Goal: Task Accomplishment & Management: Manage account settings

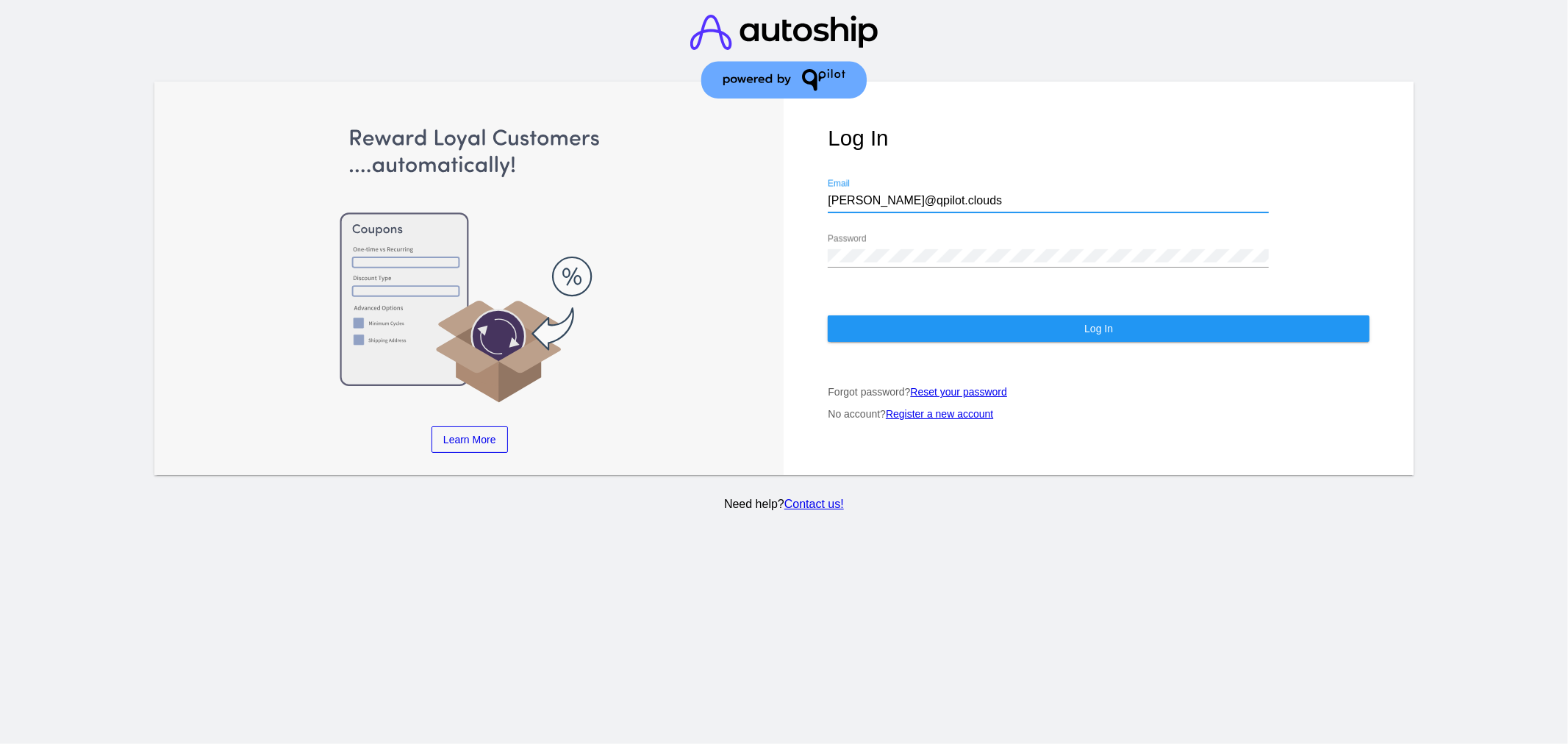
click at [946, 206] on input "[PERSON_NAME]@qpilot.clouds" at bounding box center [1048, 200] width 441 height 14
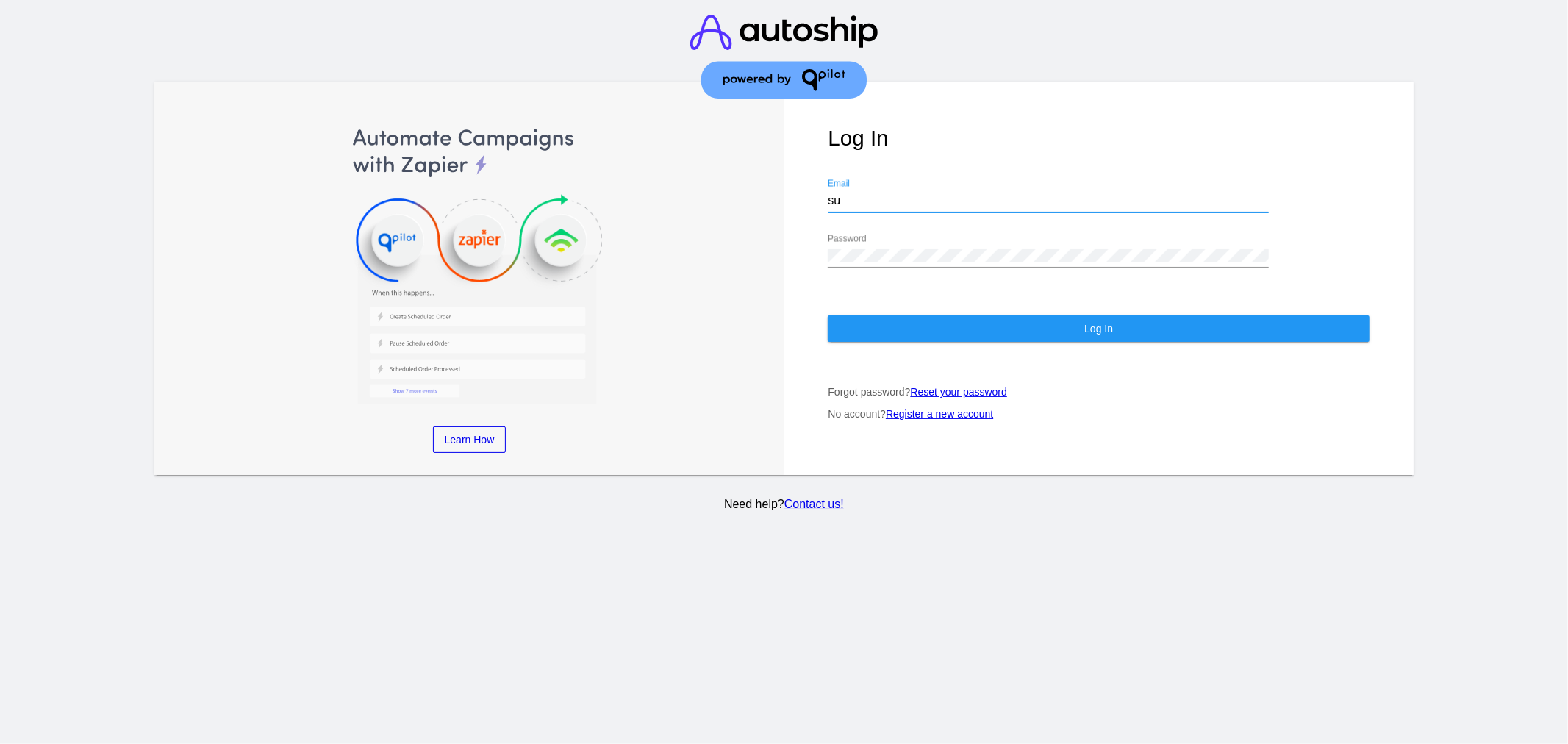
type input "[EMAIL_ADDRESS][DOMAIN_NAME]"
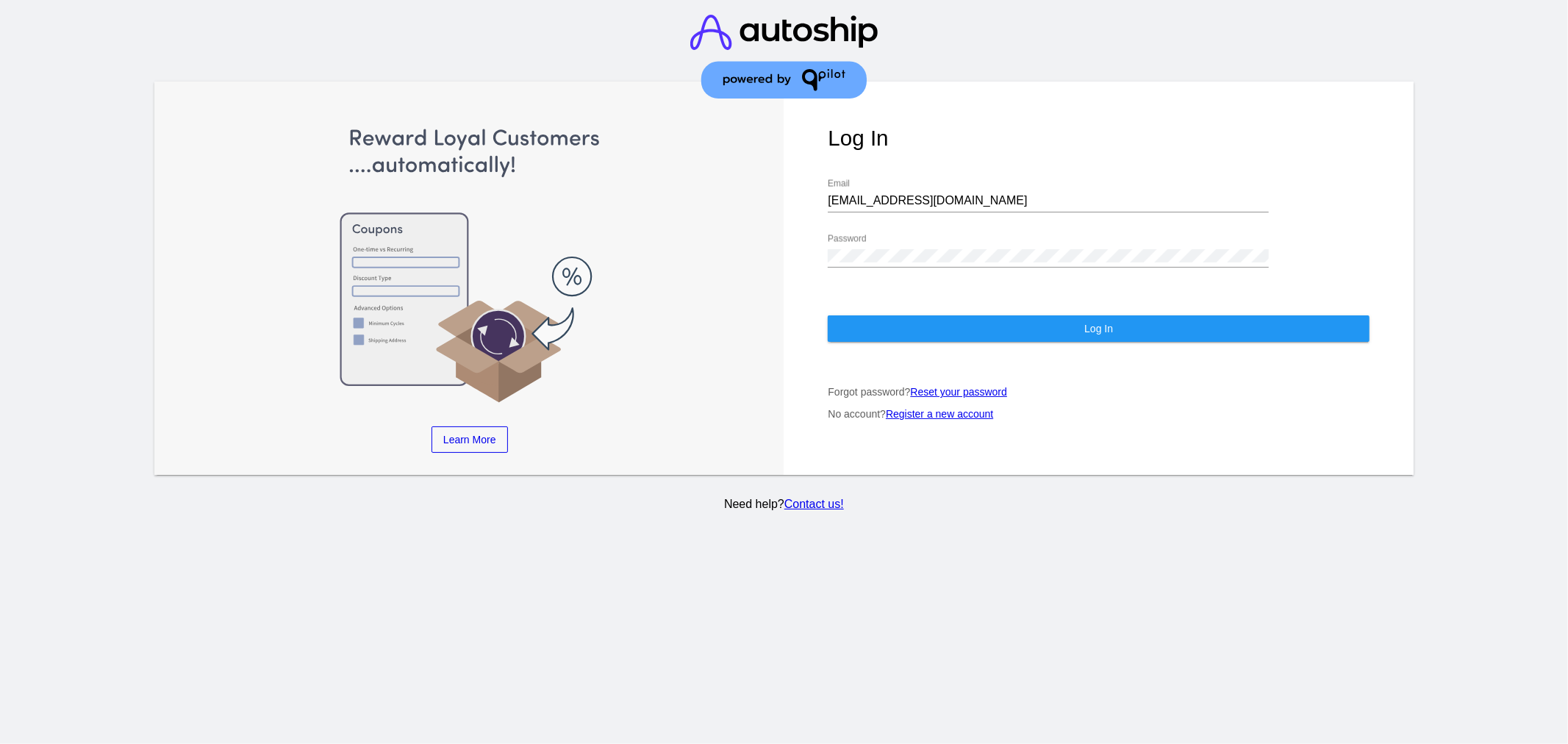
click at [1404, 634] on section "Learn More Learn How Learn More Learn How Learn More Learn How ‹ › Log In [EMAI…" at bounding box center [784, 372] width 1568 height 744
click at [1067, 323] on button "Log In" at bounding box center [1099, 328] width 542 height 26
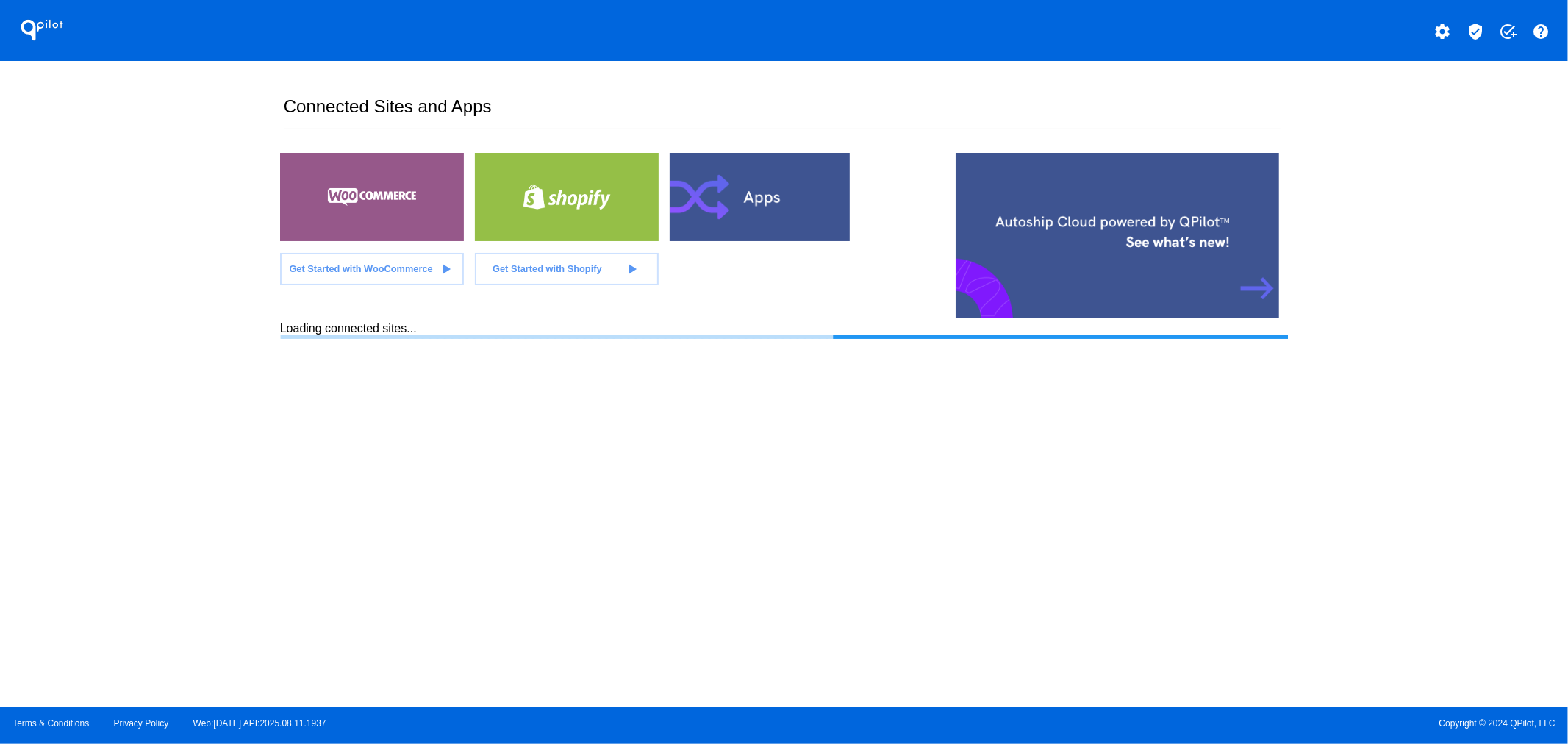
click at [1437, 32] on mat-icon "settings" at bounding box center [1443, 32] width 17 height 17
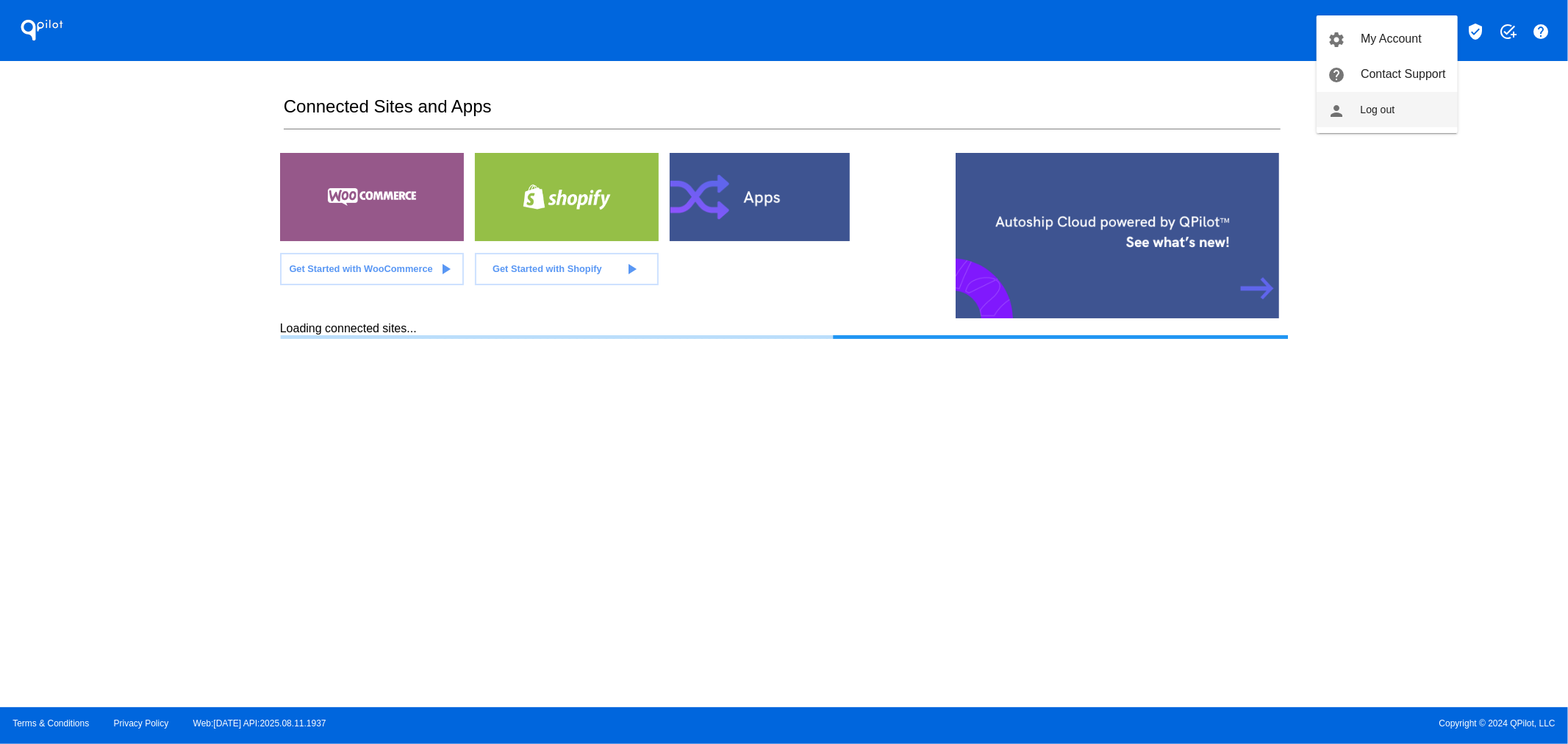
click at [1386, 114] on span "Log out" at bounding box center [1378, 109] width 35 height 12
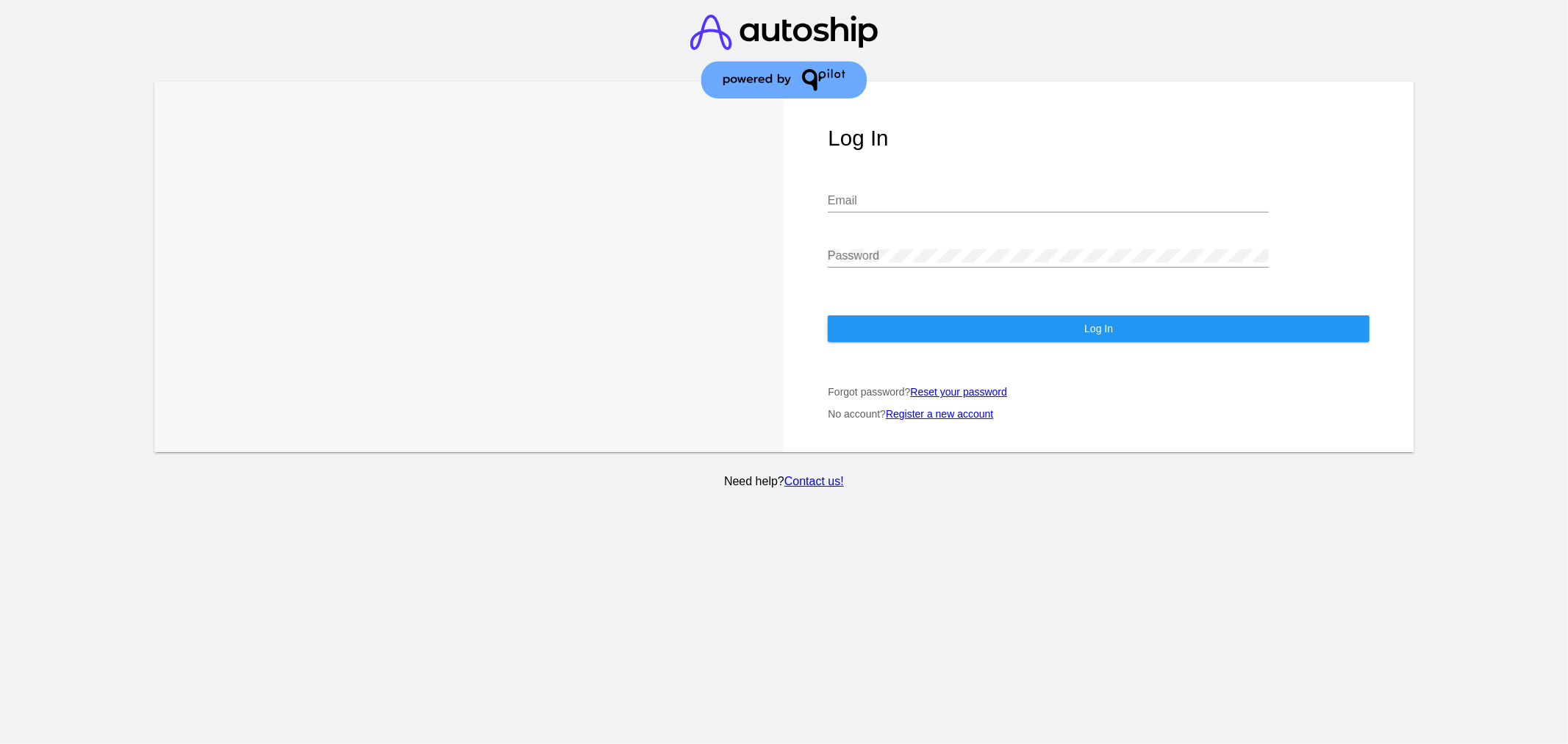
type input "[PERSON_NAME][EMAIL_ADDRESS][DOMAIN_NAME]"
click at [951, 329] on button "Log In" at bounding box center [1099, 328] width 542 height 26
click at [1034, 206] on input "[PERSON_NAME][EMAIL_ADDRESS][DOMAIN_NAME]" at bounding box center [1048, 200] width 441 height 14
type input "[EMAIL_ADDRESS][DOMAIN_NAME]"
click at [890, 320] on button "Log In" at bounding box center [1099, 328] width 542 height 26
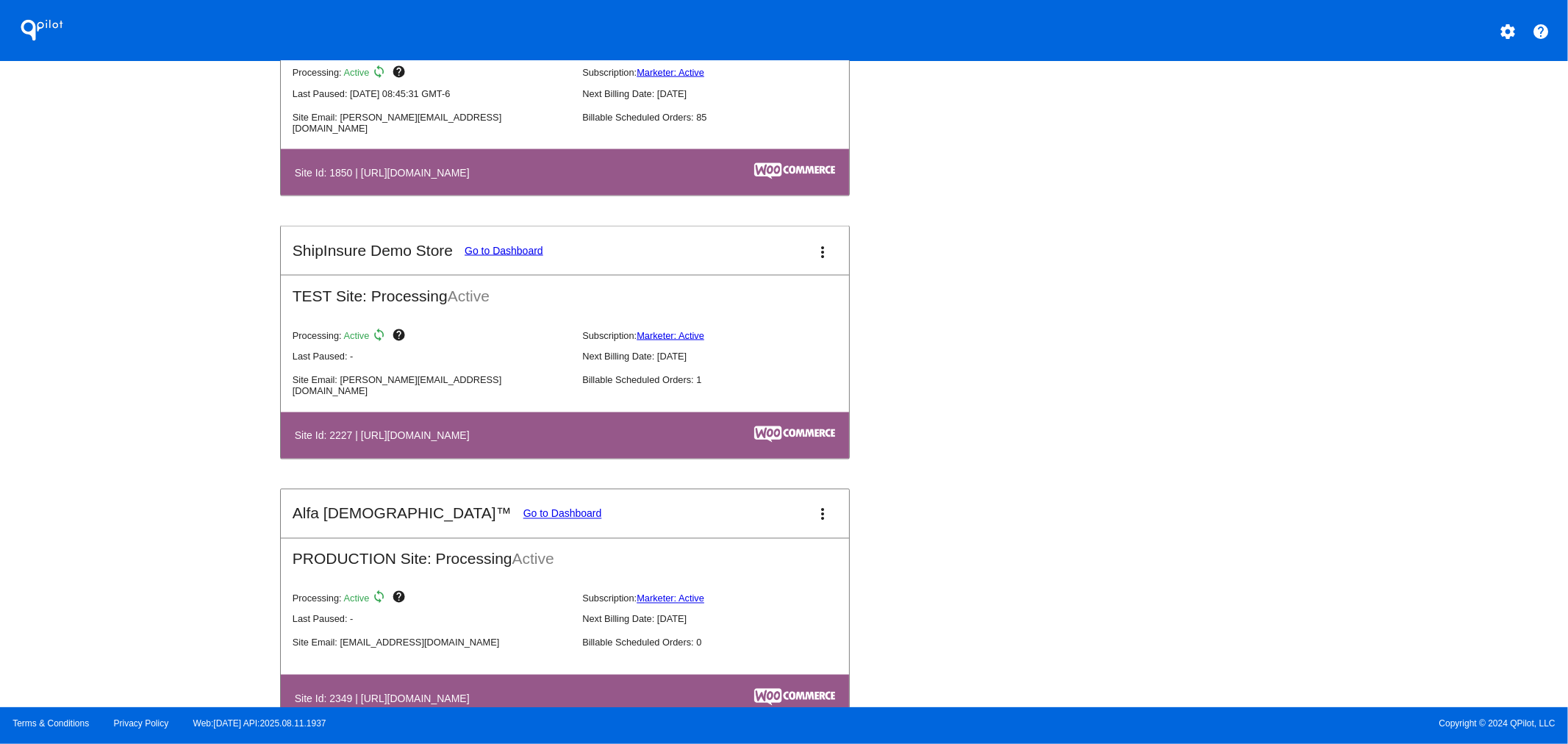
scroll to position [2476, 0]
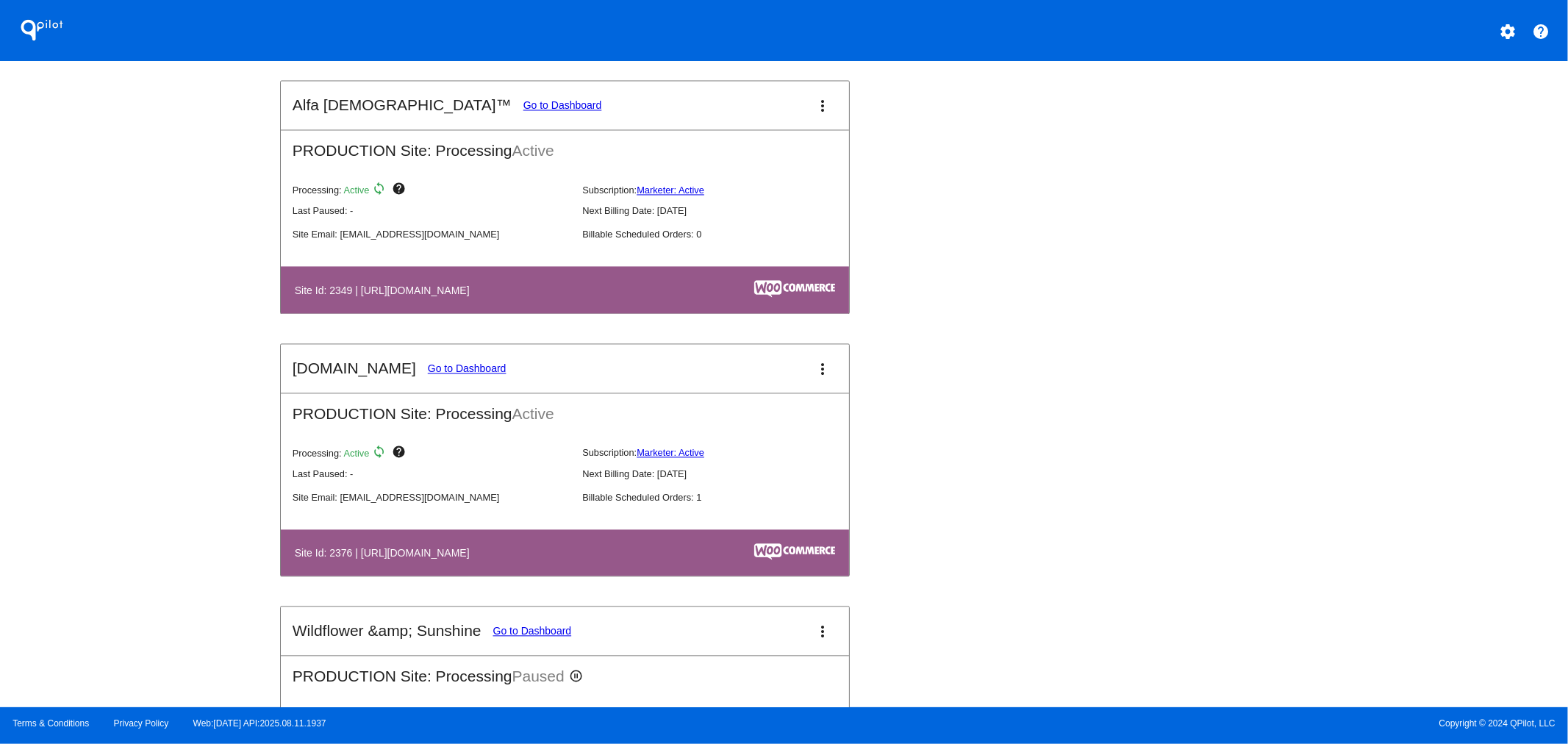
drag, startPoint x: 582, startPoint y: 502, endPoint x: 219, endPoint y: 520, distance: 363.4
click at [210, 523] on div "QPilot settings help Connected Sites and Apps Get Started with WooCommerce play…" at bounding box center [784, 353] width 1568 height 707
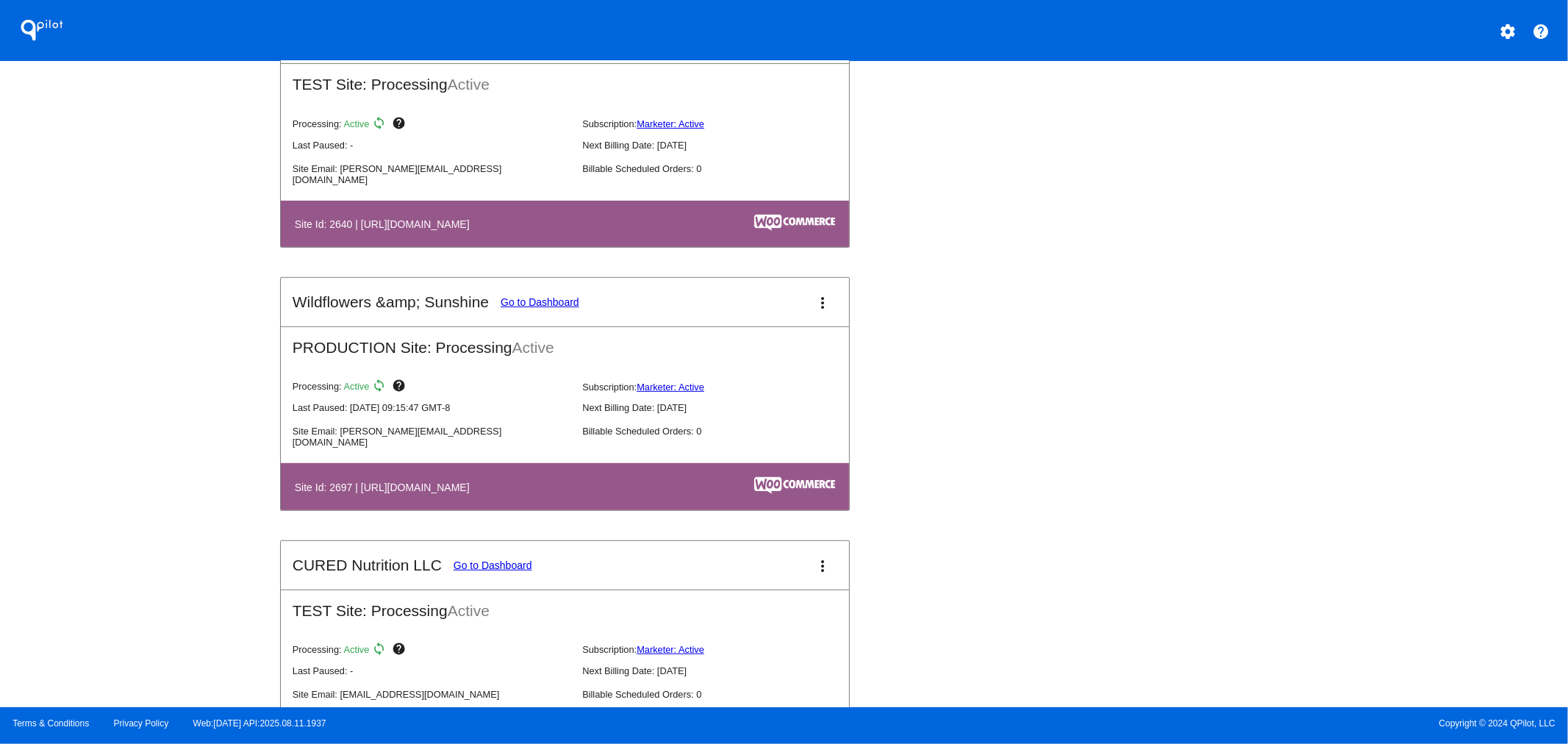
scroll to position [5134, 0]
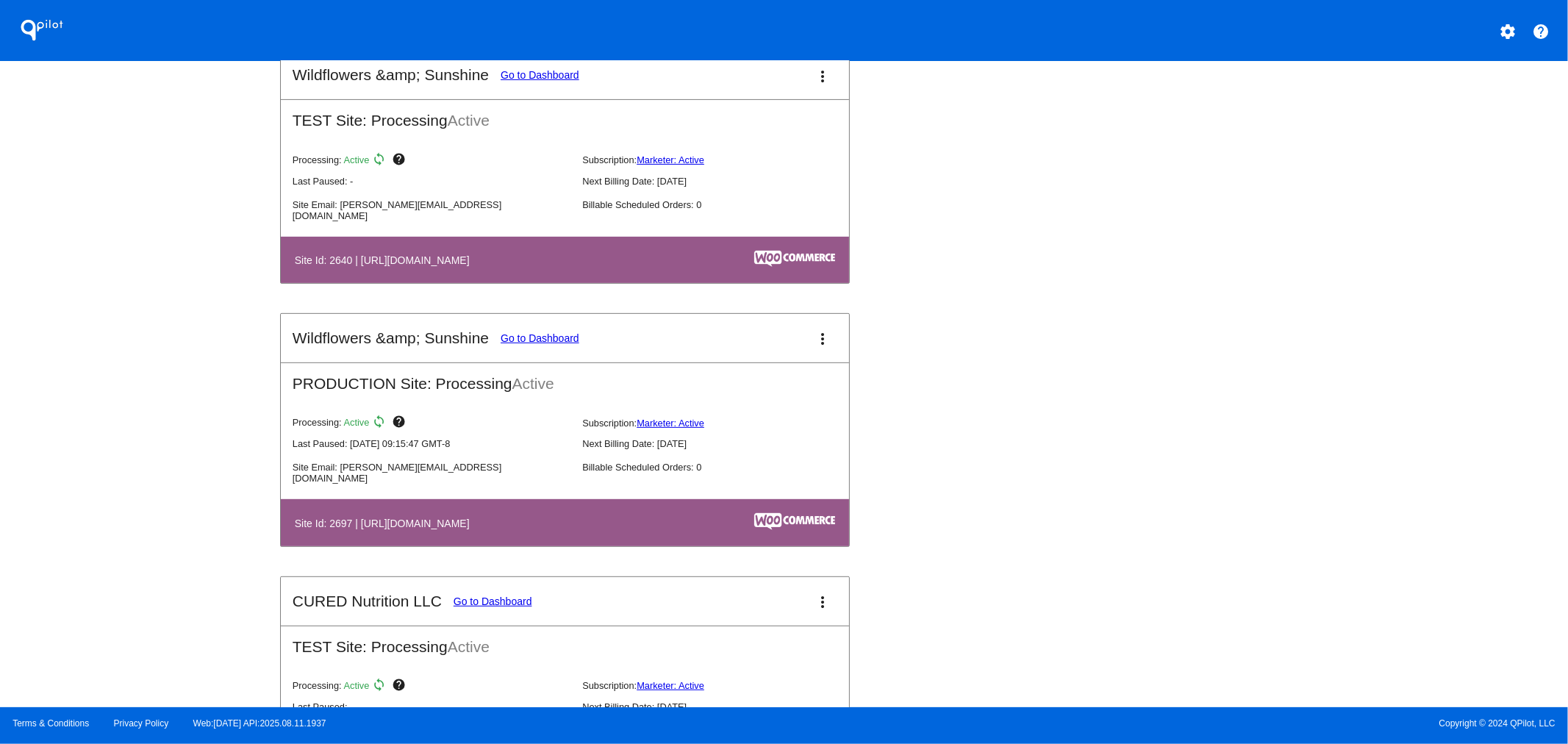
click at [814, 323] on button "more_vert" at bounding box center [823, 338] width 29 height 29
click at [756, 364] on span "edit" at bounding box center [746, 370] width 19 height 13
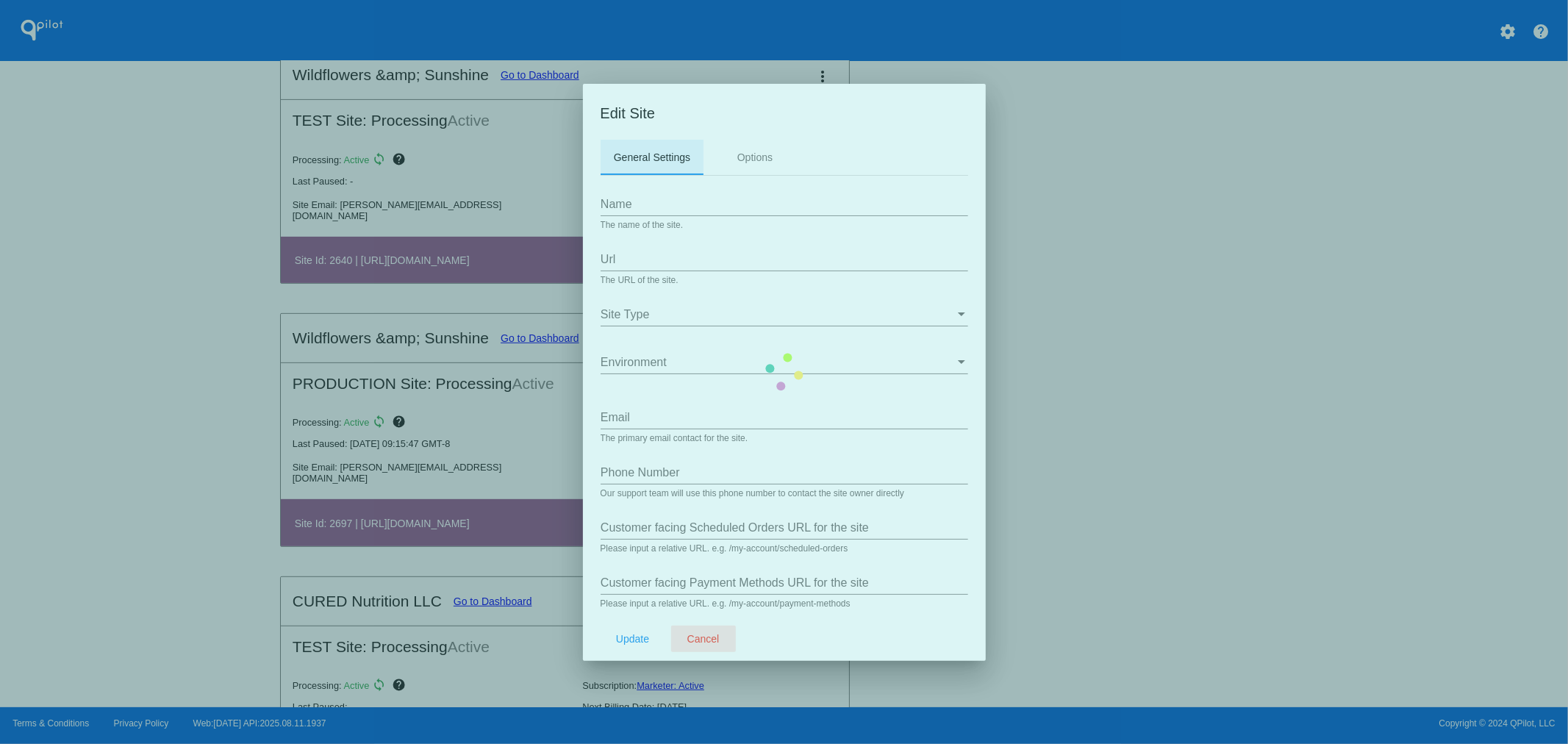
type input "Wildflowers &amp; Sunshine"
type input "[URL][DOMAIN_NAME]"
type input "[PERSON_NAME][EMAIL_ADDRESS][DOMAIN_NAME]"
type input "/my-account/scheduled-orders/"
type input "/my-account/payment-methods"
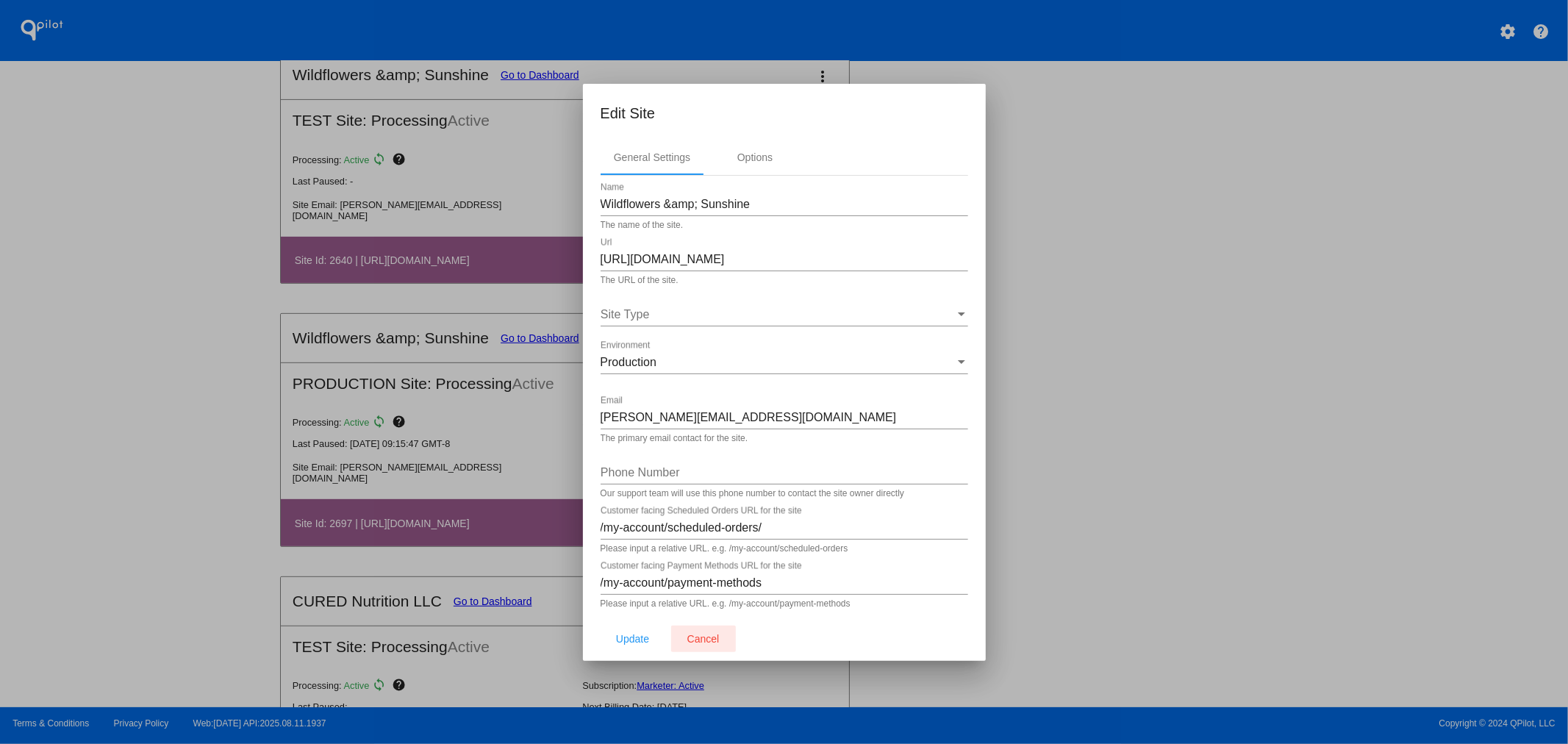
click at [695, 640] on span "Cancel" at bounding box center [703, 639] width 32 height 12
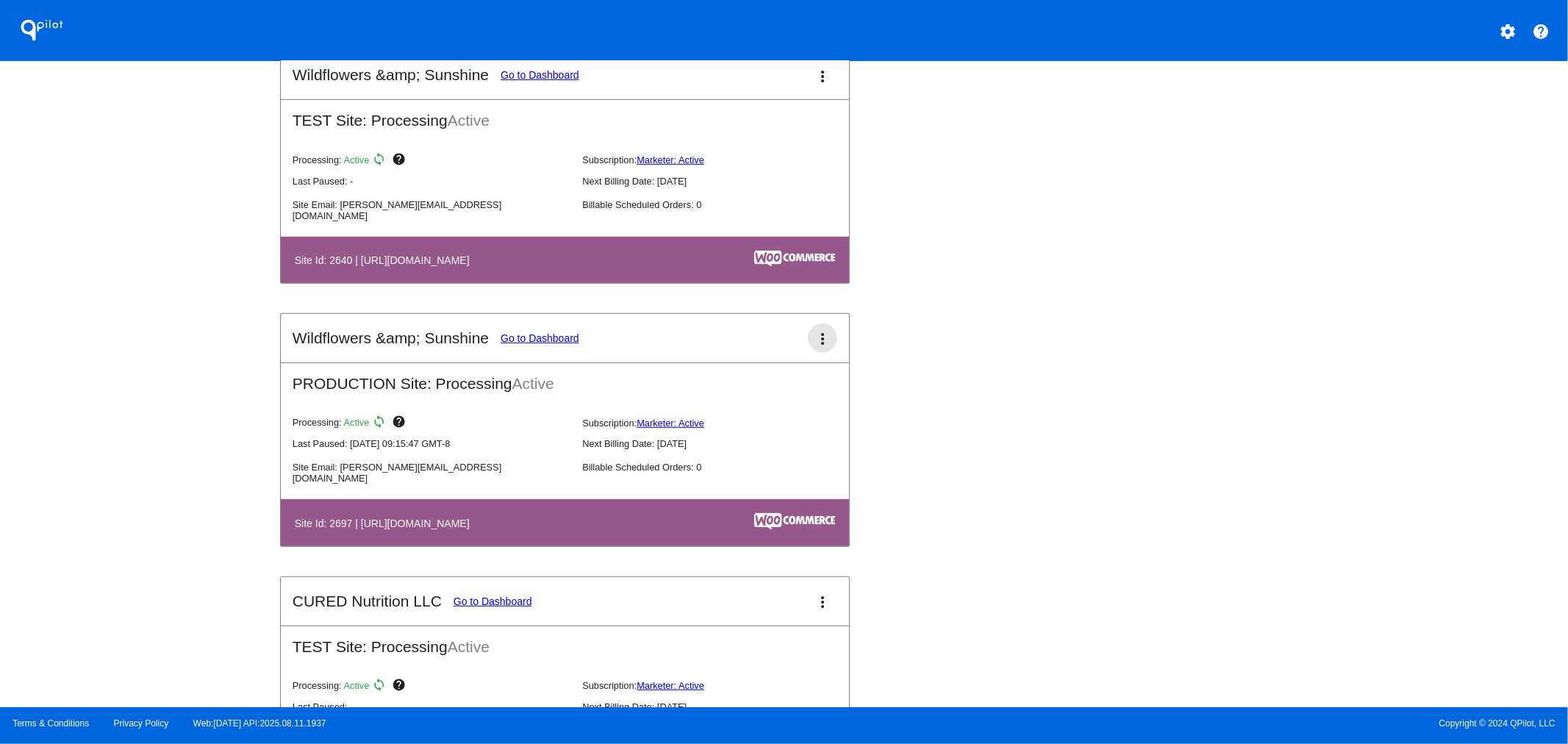
click at [827, 328] on button "more_vert" at bounding box center [823, 338] width 29 height 29
click at [753, 332] on span "dashboard" at bounding box center [765, 334] width 56 height 13
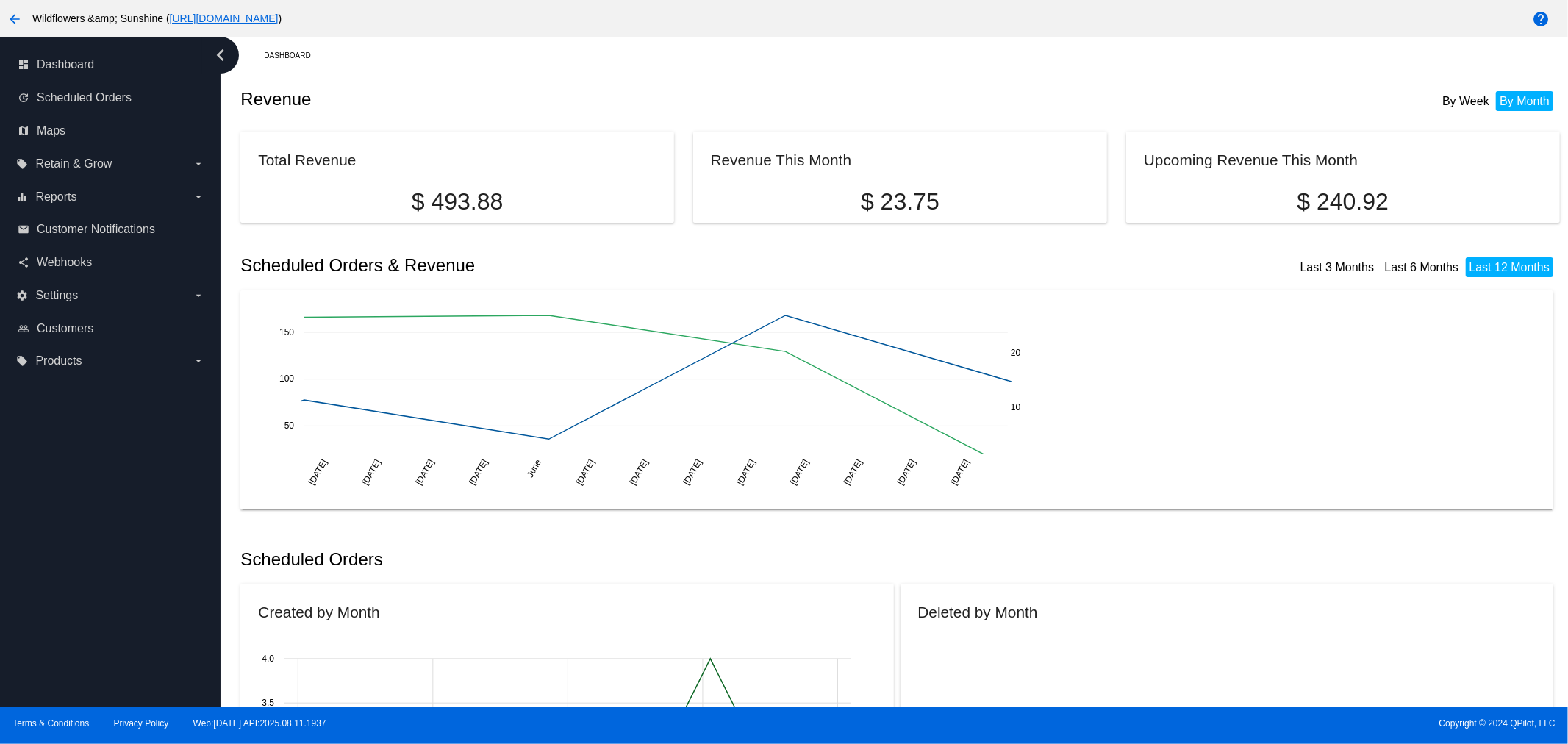
click at [96, 288] on label "settings Settings arrow_drop_down" at bounding box center [110, 295] width 188 height 23
click at [0, 0] on input "settings Settings arrow_drop_down" at bounding box center [0, 0] width 0 height 0
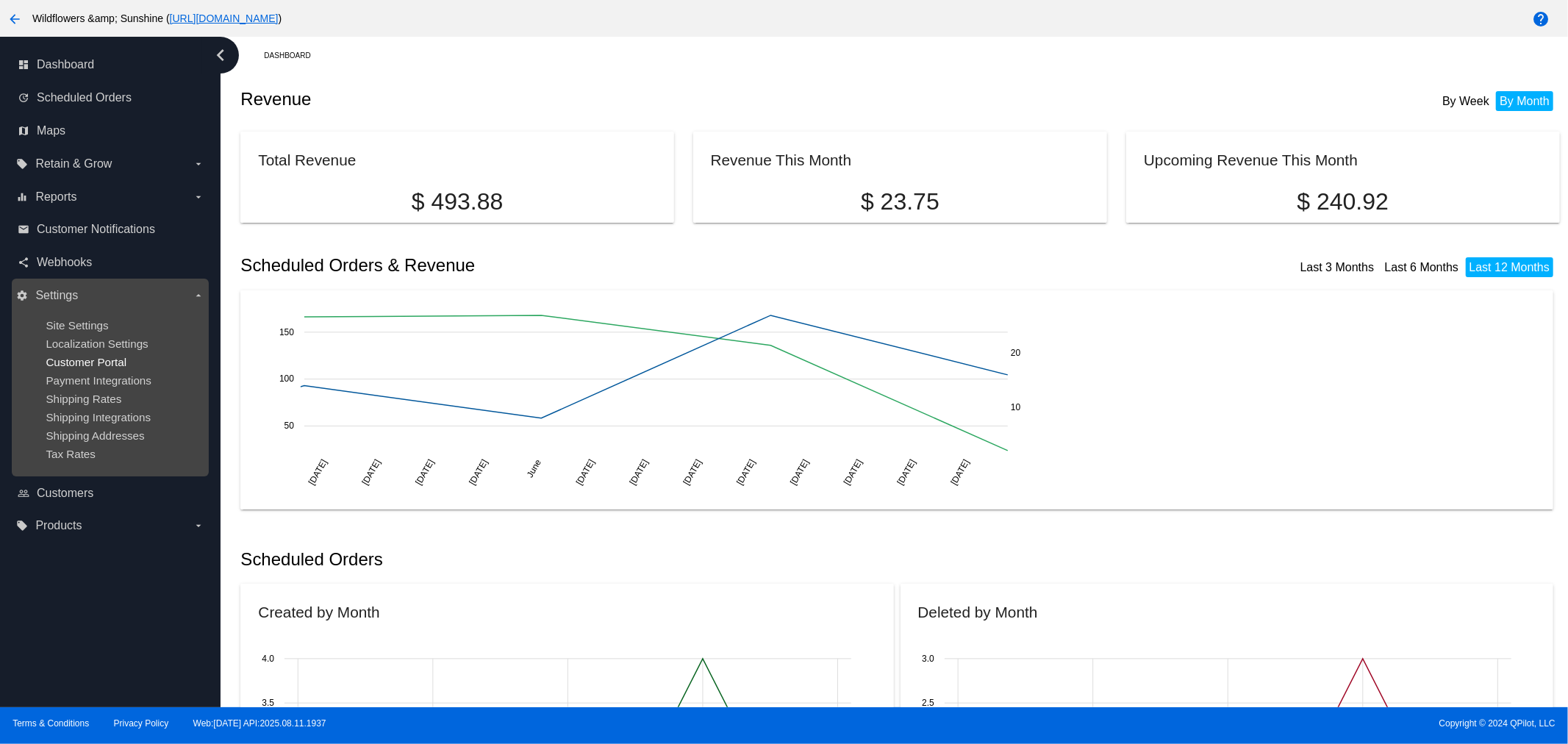
click at [84, 362] on span "Customer Portal" at bounding box center [86, 362] width 81 height 13
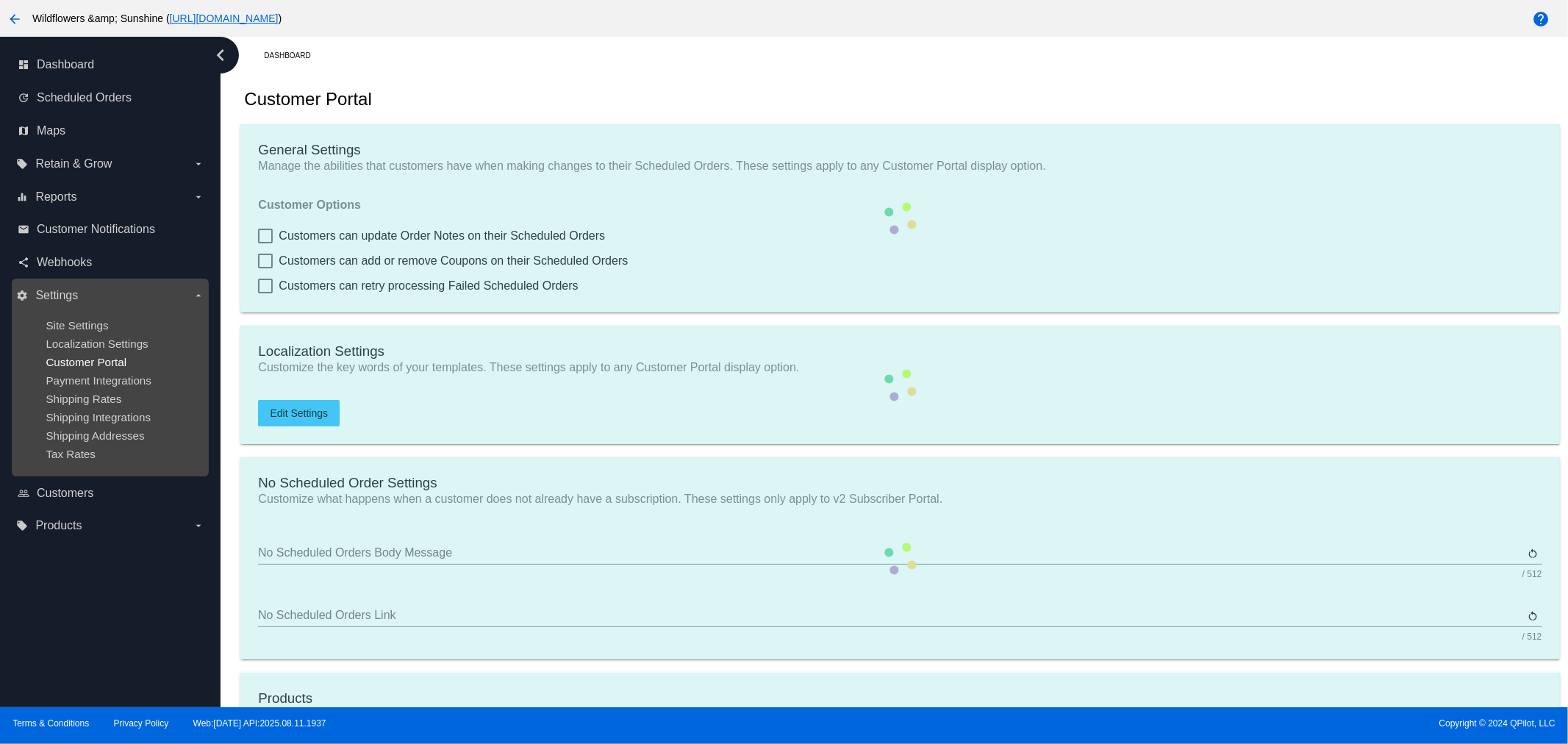
checkbox input "true"
type input "Create a Subscription"
type input "[URL][DOMAIN_NAME]"
checkbox input "true"
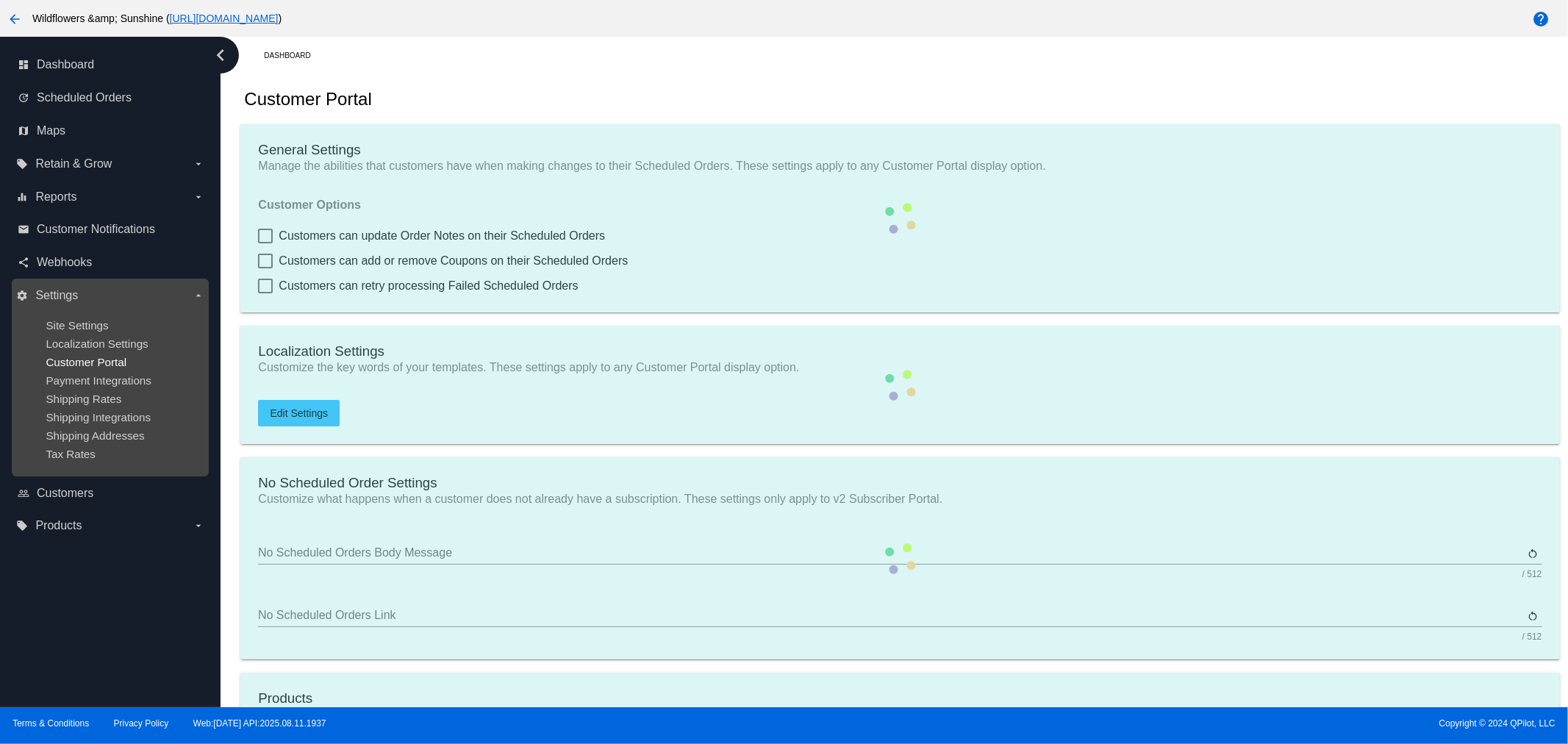
checkbox input "true"
type input "1"
type input "20"
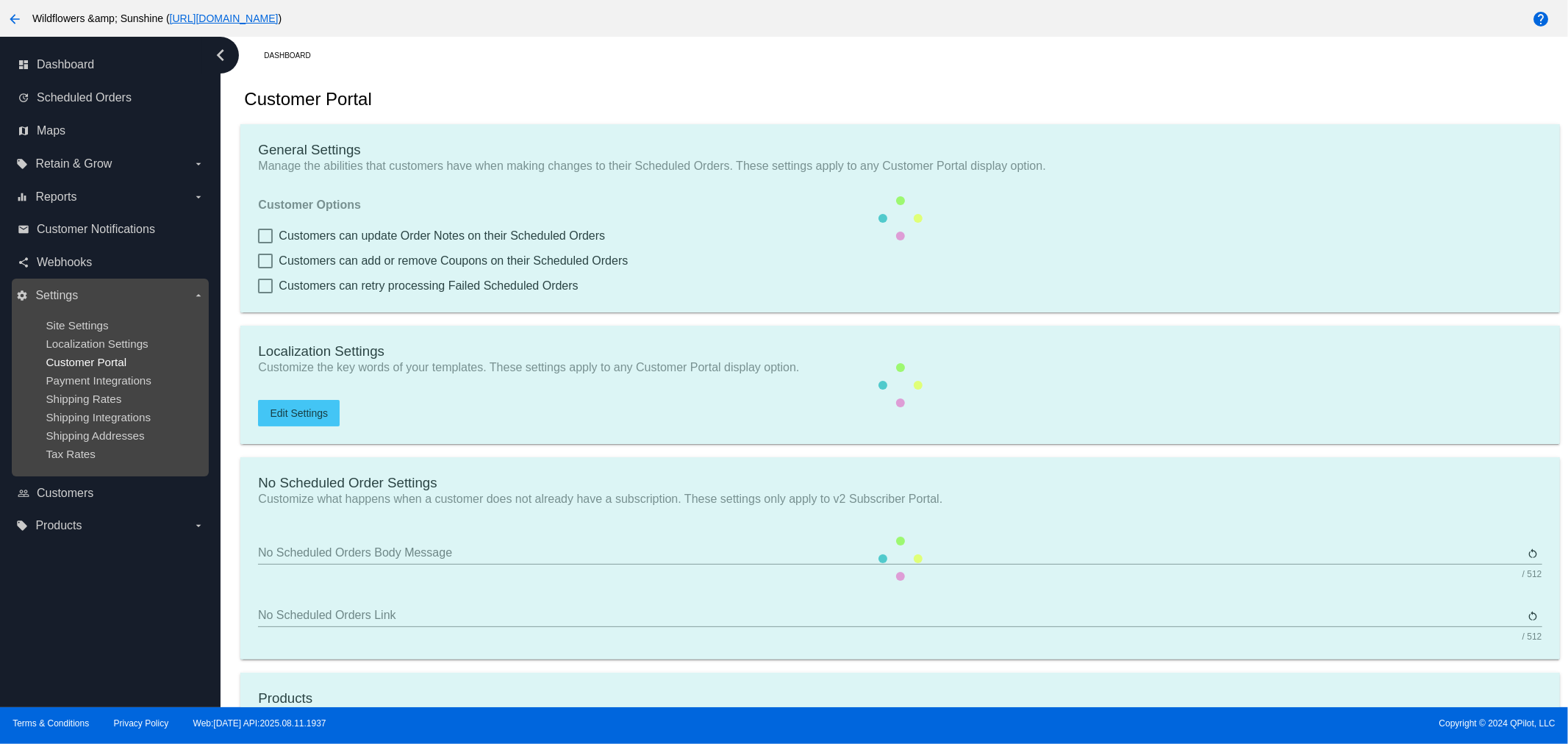
type input "500"
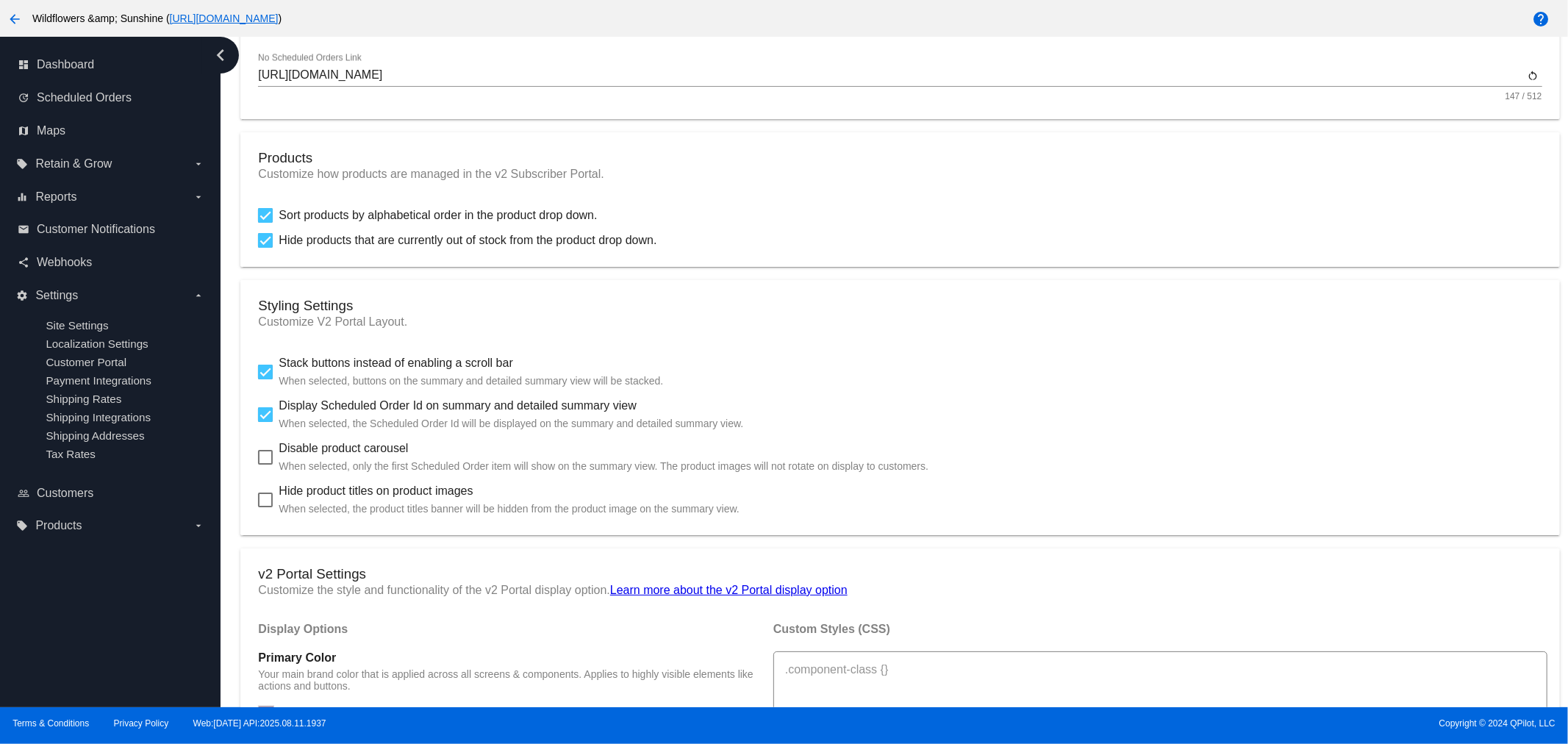
scroll to position [571, 0]
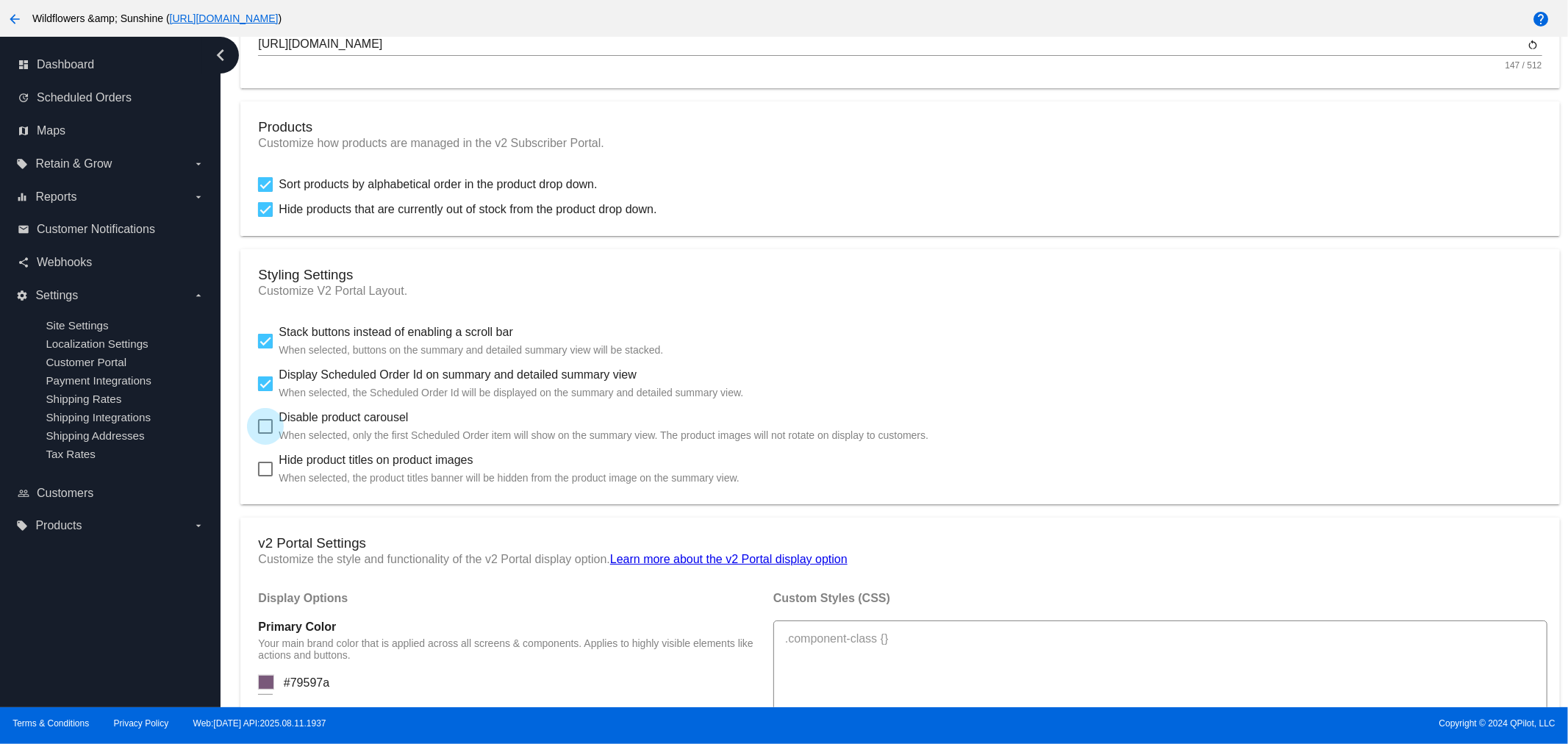
click at [258, 425] on div at bounding box center [265, 426] width 15 height 15
click at [264, 433] on input "Disable product carousel When selected, only the first Scheduled Order item wil…" at bounding box center [264, 433] width 1 height 1
click at [262, 423] on div at bounding box center [265, 426] width 15 height 15
click at [264, 433] on input "Disable product carousel When selected, only the first Scheduled Order item wil…" at bounding box center [264, 433] width 1 height 1
checkbox input "false"
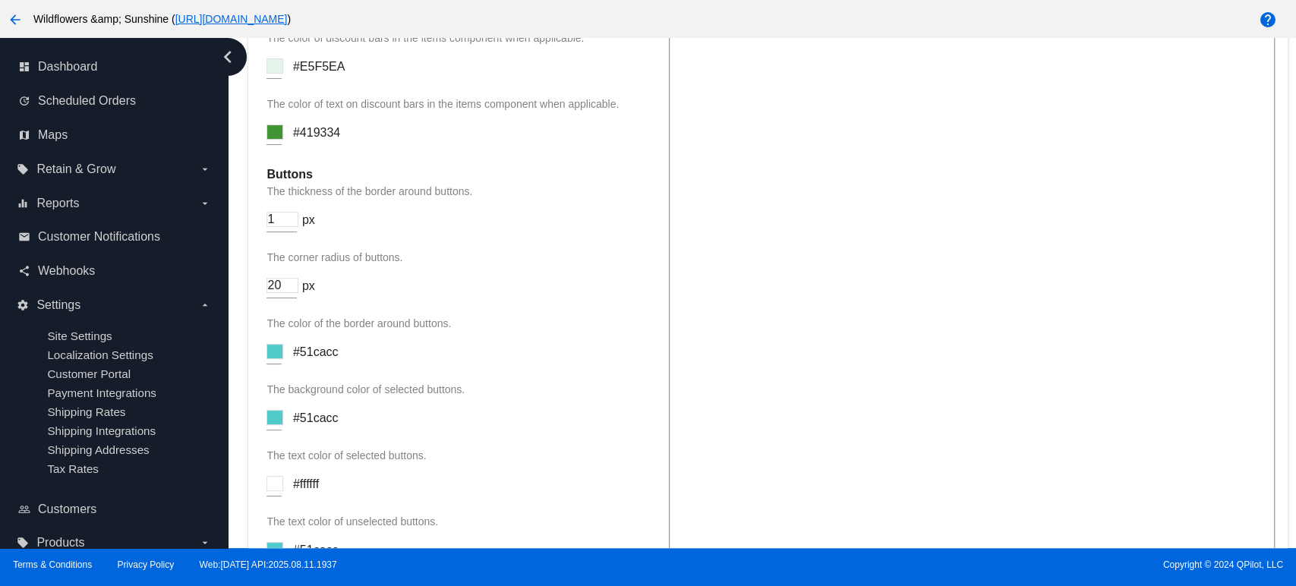
scroll to position [1772, 0]
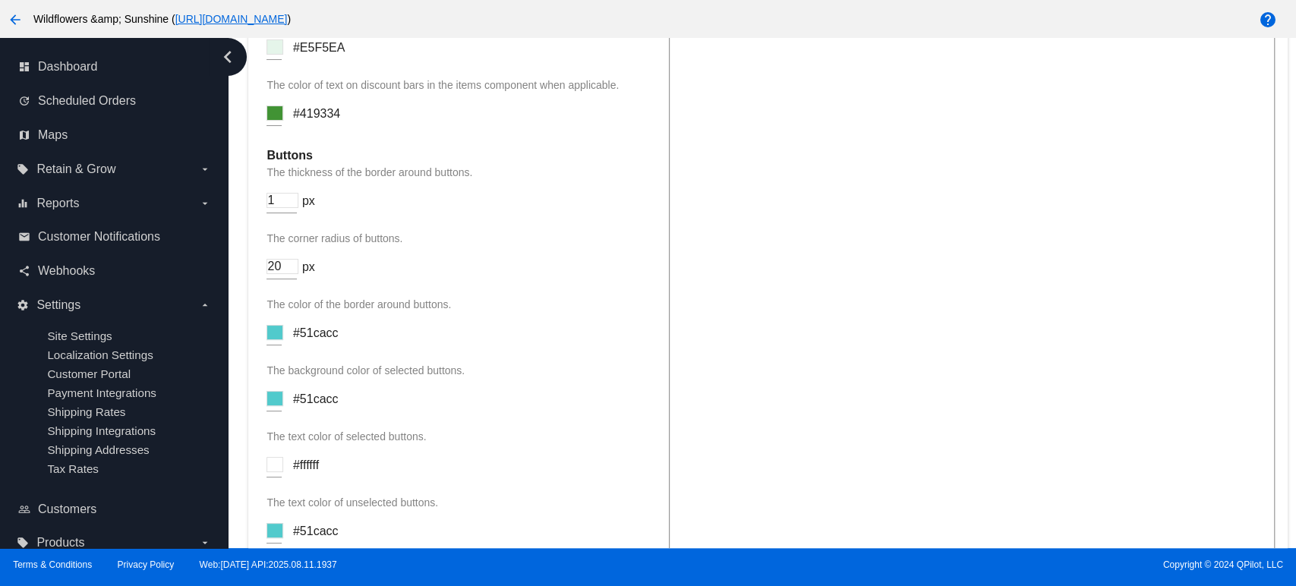
click at [273, 340] on input at bounding box center [275, 332] width 17 height 15
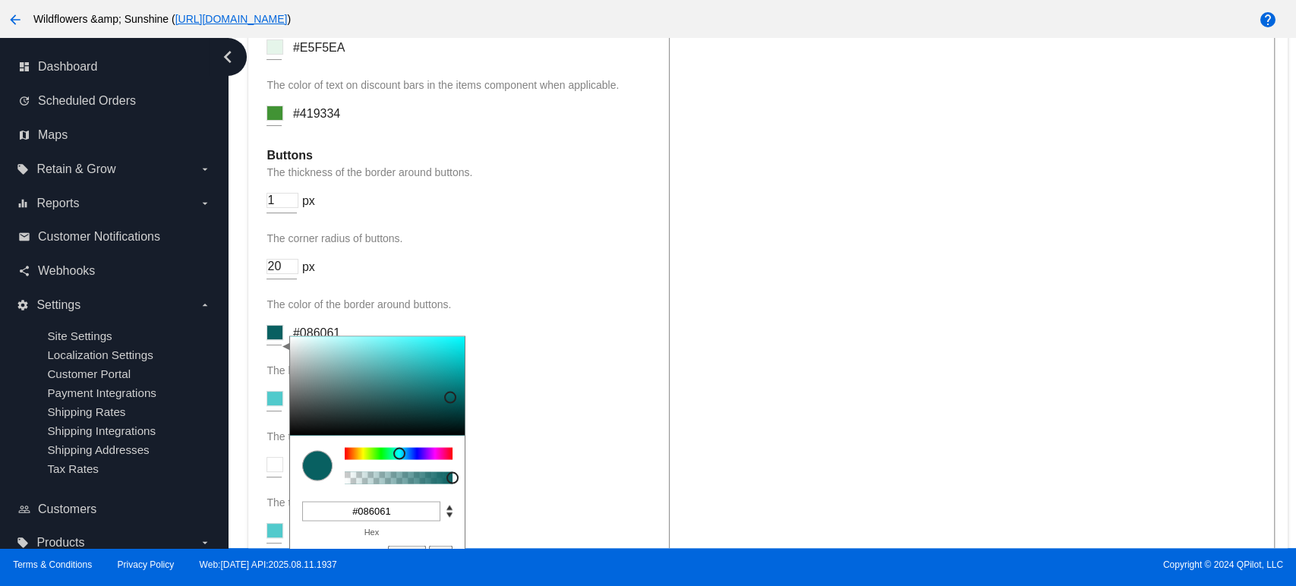
drag, startPoint x: 395, startPoint y: 371, endPoint x: 439, endPoint y: 413, distance: 61.2
click at [450, 406] on div at bounding box center [377, 385] width 175 height 99
click at [534, 318] on div "The color of the border around buttons. C M Y K A 181 85 21 1 H S L A 8 96 97 1…" at bounding box center [460, 329] width 387 height 62
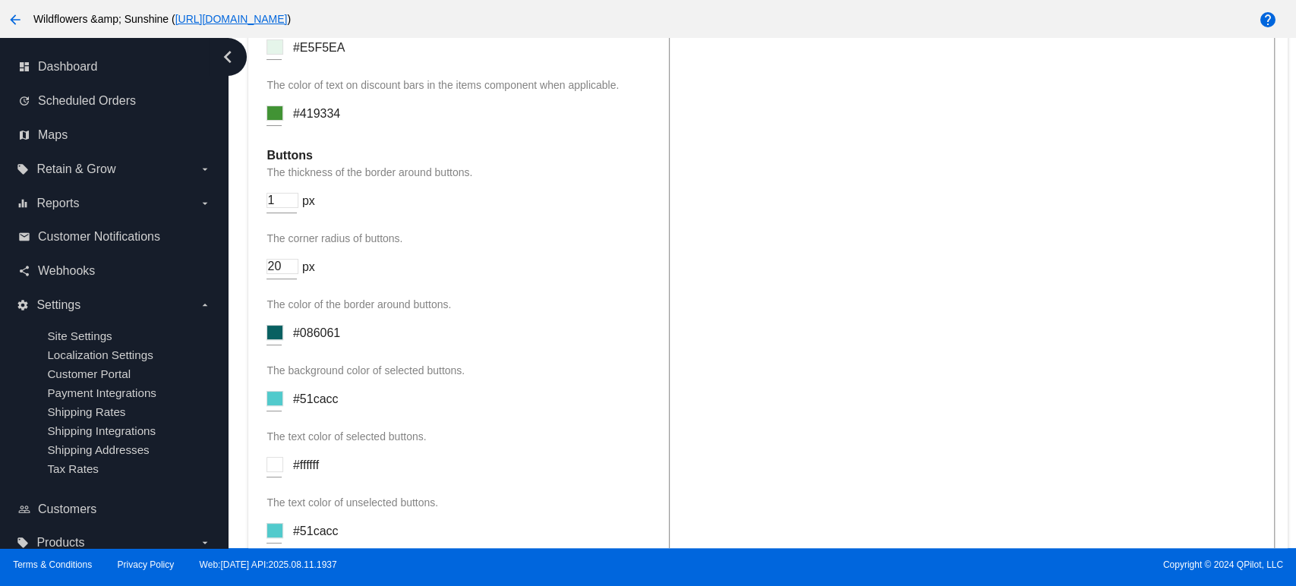
click at [273, 338] on input at bounding box center [275, 332] width 17 height 15
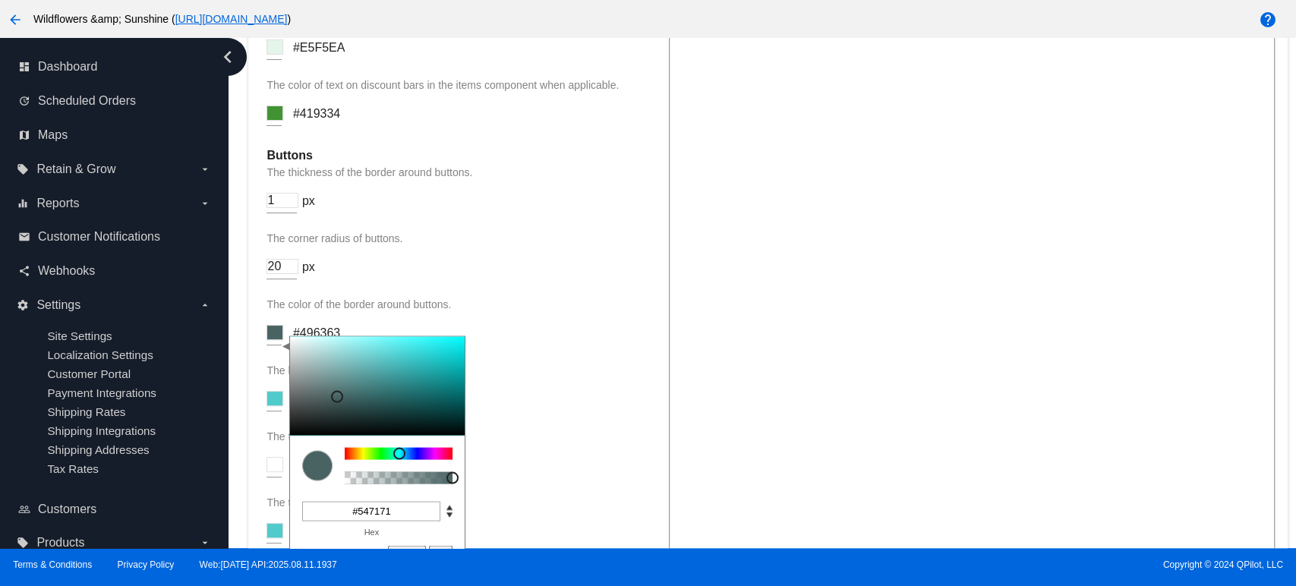
type input "#557373"
drag, startPoint x: 447, startPoint y: 406, endPoint x: 336, endPoint y: 399, distance: 111.8
click at [336, 396] on div at bounding box center [336, 390] width 12 height 12
click at [524, 354] on div "The color of the border around buttons. C M Y K A 181 15 39 1 H S L A 85 115 11…" at bounding box center [460, 329] width 387 height 62
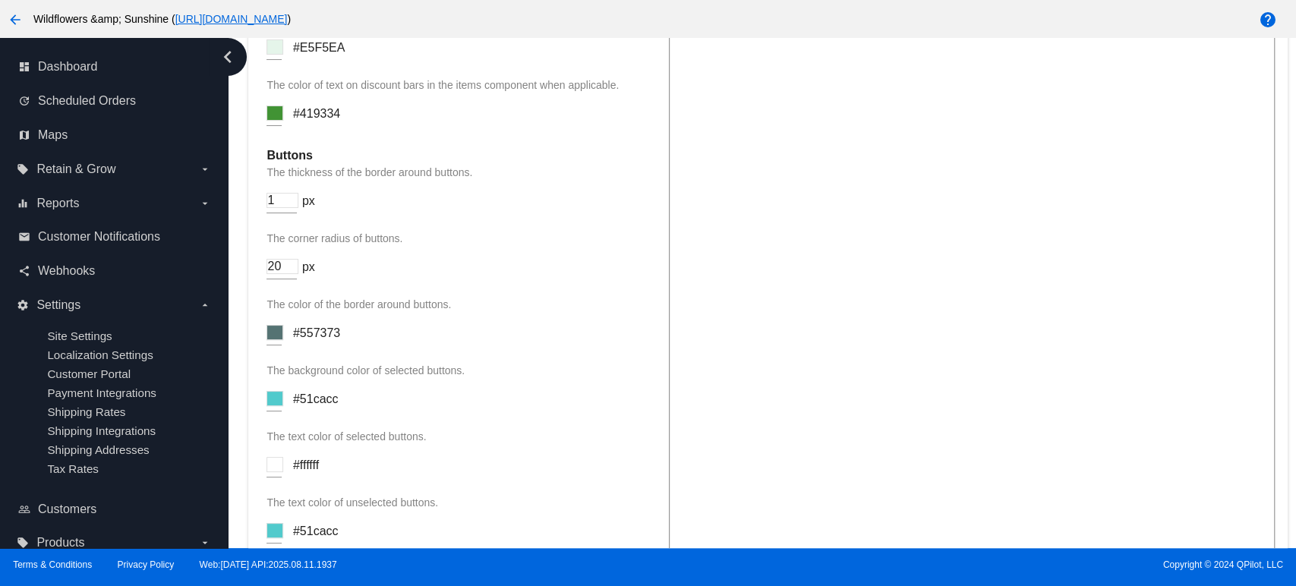
click at [276, 406] on input at bounding box center [275, 398] width 17 height 15
click at [557, 311] on p "The color of the border around buttons." at bounding box center [460, 304] width 387 height 12
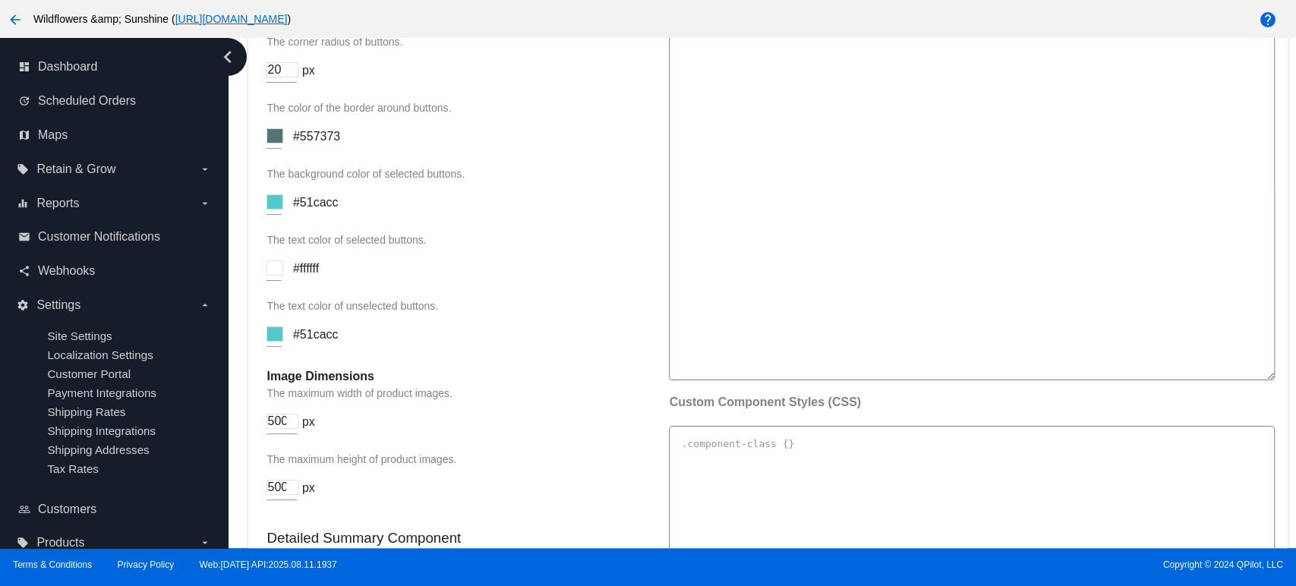
click at [281, 204] on input at bounding box center [275, 201] width 17 height 15
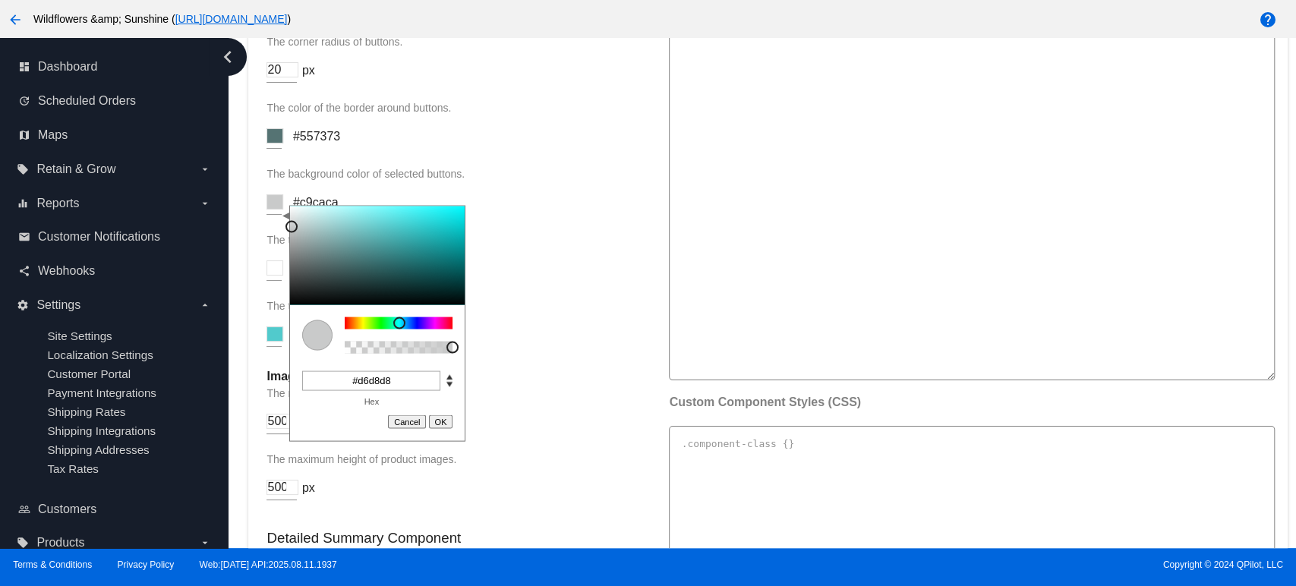
type input "#d5d8d8"
drag, startPoint x: 396, startPoint y: 235, endPoint x: 292, endPoint y: 229, distance: 104.2
click at [292, 227] on div at bounding box center [292, 221] width 12 height 12
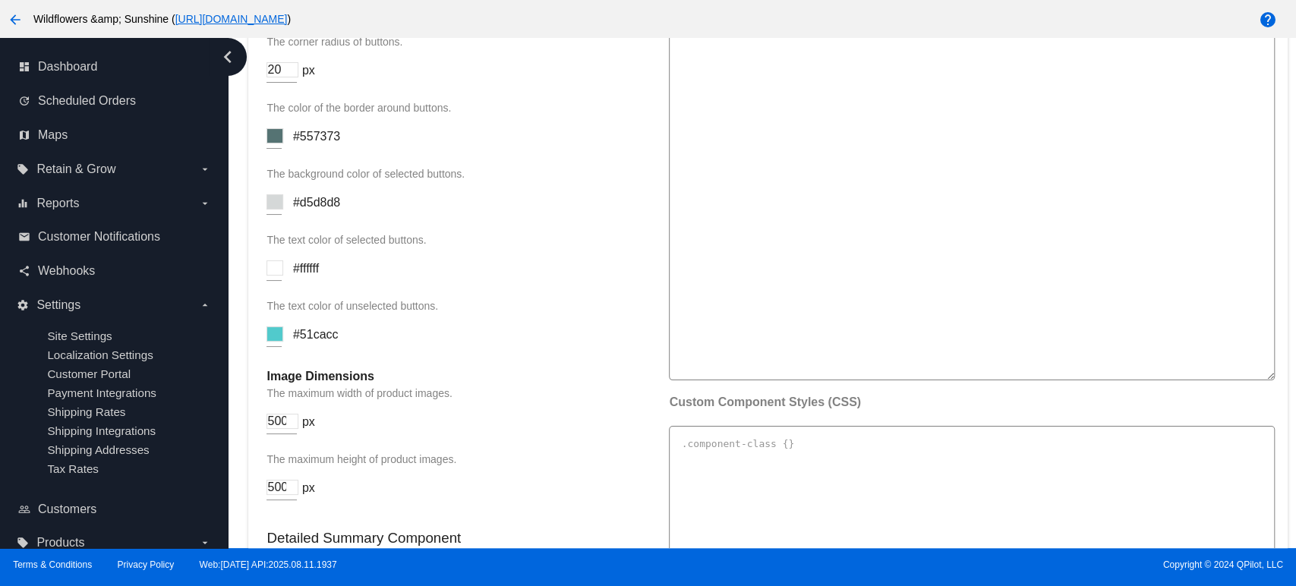
click at [576, 223] on div "The background color of selected buttons. C M Y K A 181 3 84 1 H S L A 213 216 …" at bounding box center [460, 199] width 387 height 62
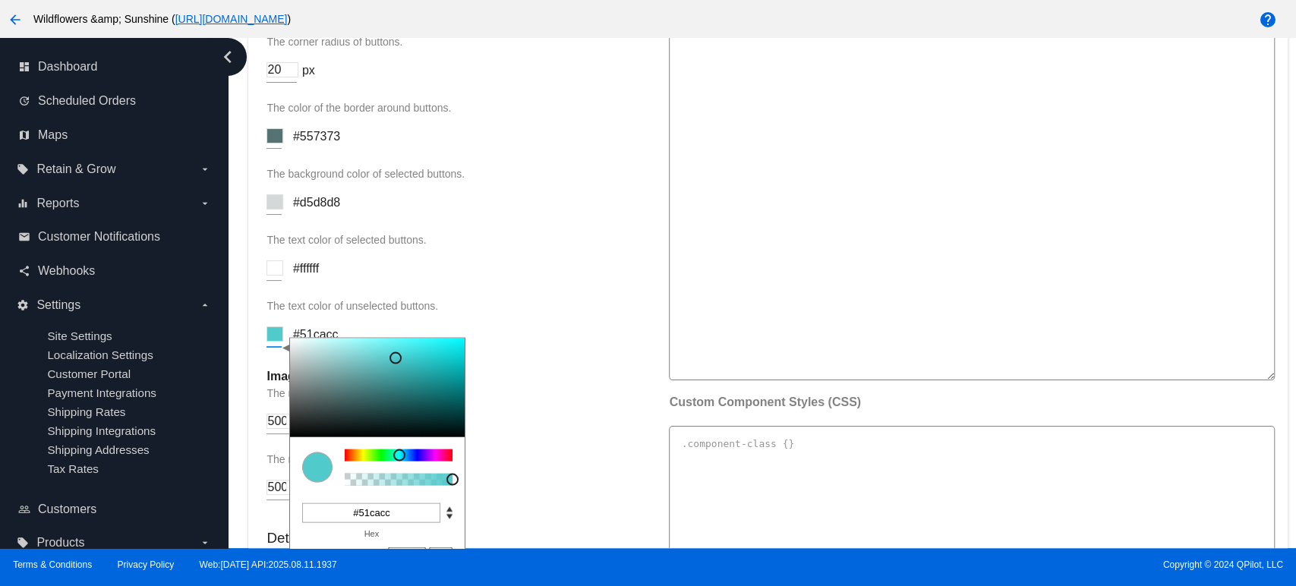
click at [271, 339] on input at bounding box center [275, 334] width 17 height 15
drag, startPoint x: 393, startPoint y: 365, endPoint x: 316, endPoint y: 406, distance: 87.0
click at [316, 403] on div at bounding box center [316, 396] width 12 height 12
click at [322, 140] on span "#557373" at bounding box center [316, 136] width 47 height 13
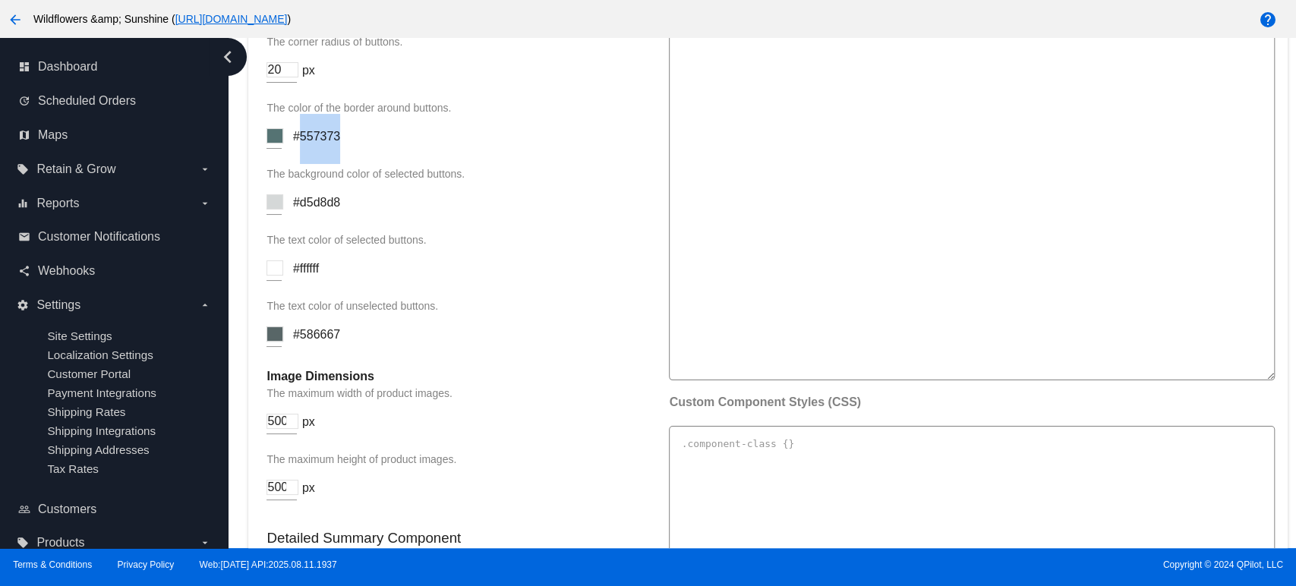
click at [322, 140] on span "#557373" at bounding box center [316, 136] width 47 height 13
copy span "557373"
click at [322, 339] on span "#586667" at bounding box center [316, 334] width 47 height 13
click at [476, 349] on div "The text color of unselected buttons. C M Y K A 181 8 37 1 H S L A 88 102 103 1…" at bounding box center [460, 331] width 387 height 62
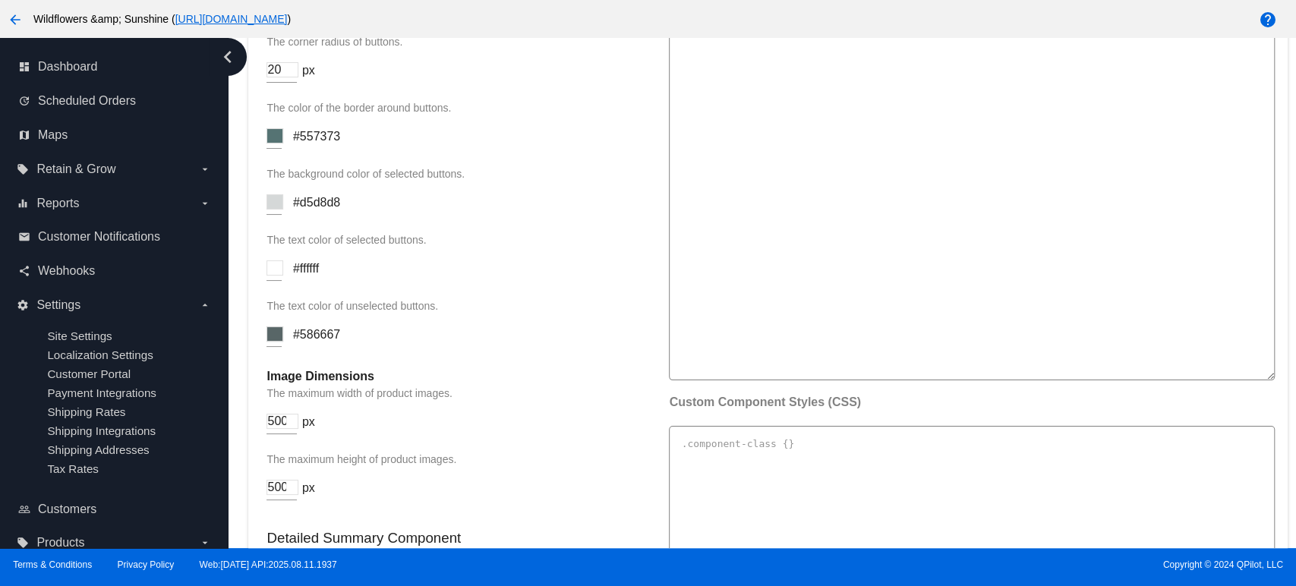
click at [322, 143] on span "#557373" at bounding box center [316, 136] width 47 height 13
copy span "557373"
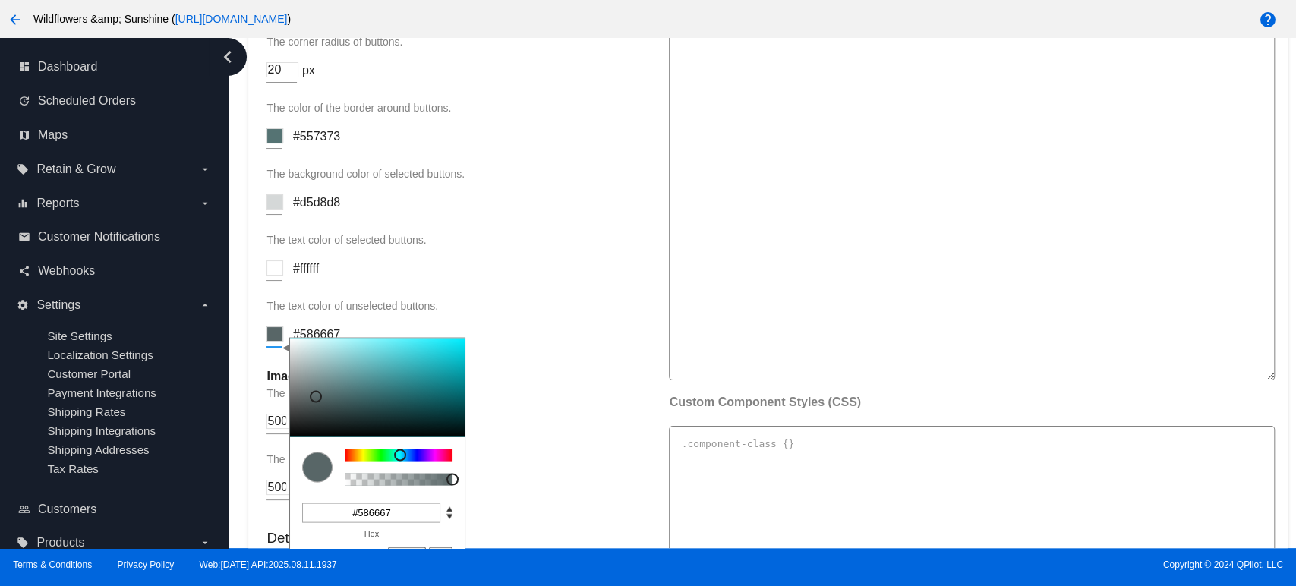
click at [271, 342] on input at bounding box center [275, 334] width 17 height 15
click at [397, 522] on input "#586667" at bounding box center [371, 513] width 138 height 20
paste input "557373"
click at [352, 518] on input "557373" at bounding box center [371, 513] width 138 height 20
type input "#557373"
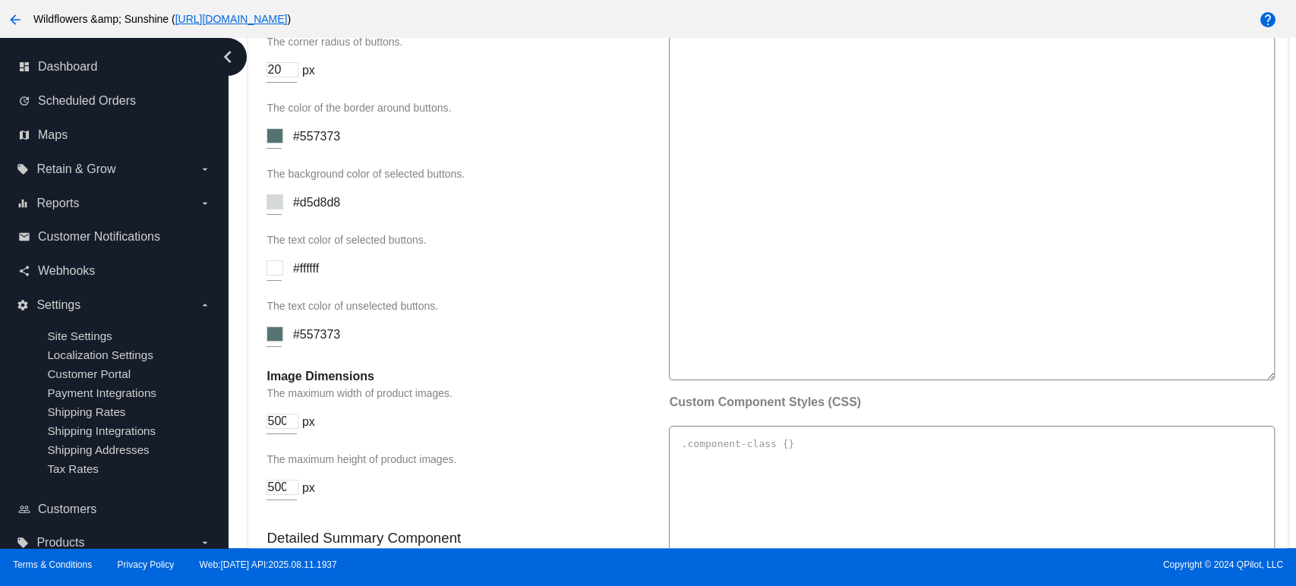
click at [579, 350] on div "The text color of unselected buttons. C M Y K A 180 15 39 1 H S L A 85 115 115 …" at bounding box center [460, 331] width 387 height 62
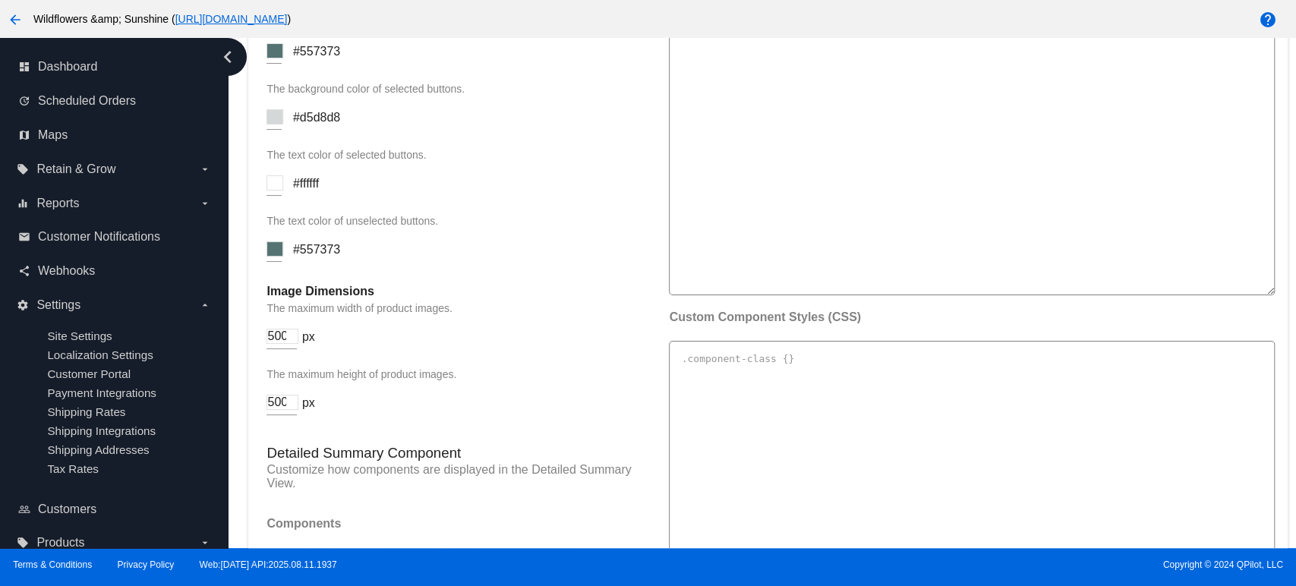
scroll to position [2165, 0]
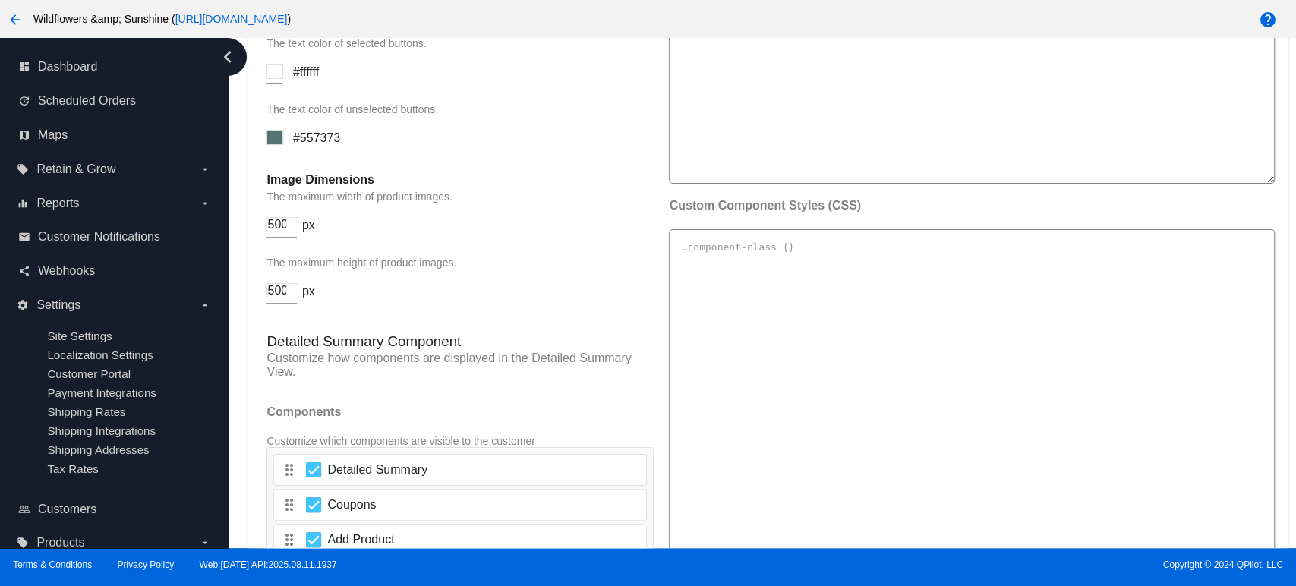
click at [274, 232] on input "500" at bounding box center [283, 224] width 32 height 15
type input "200"
click at [279, 298] on input "500" at bounding box center [283, 290] width 32 height 15
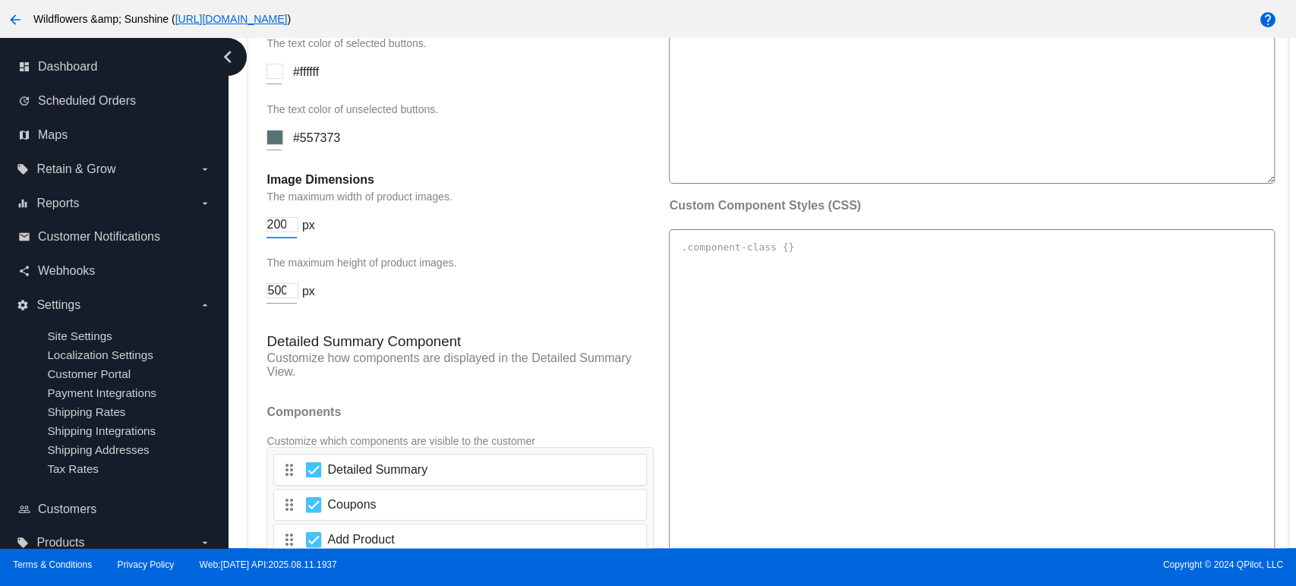
scroll to position [0, 0]
click at [279, 298] on input "500" at bounding box center [283, 290] width 32 height 15
type input "200"
click at [411, 286] on div "The maximum height of product images. 200 px" at bounding box center [460, 288] width 387 height 62
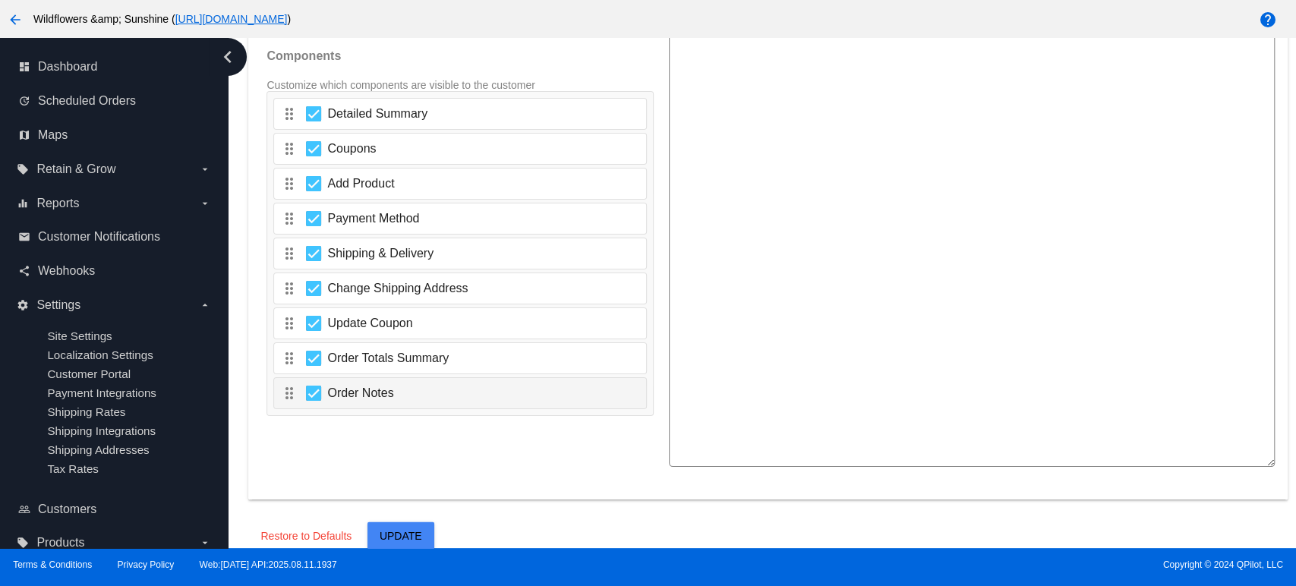
scroll to position [2586, 0]
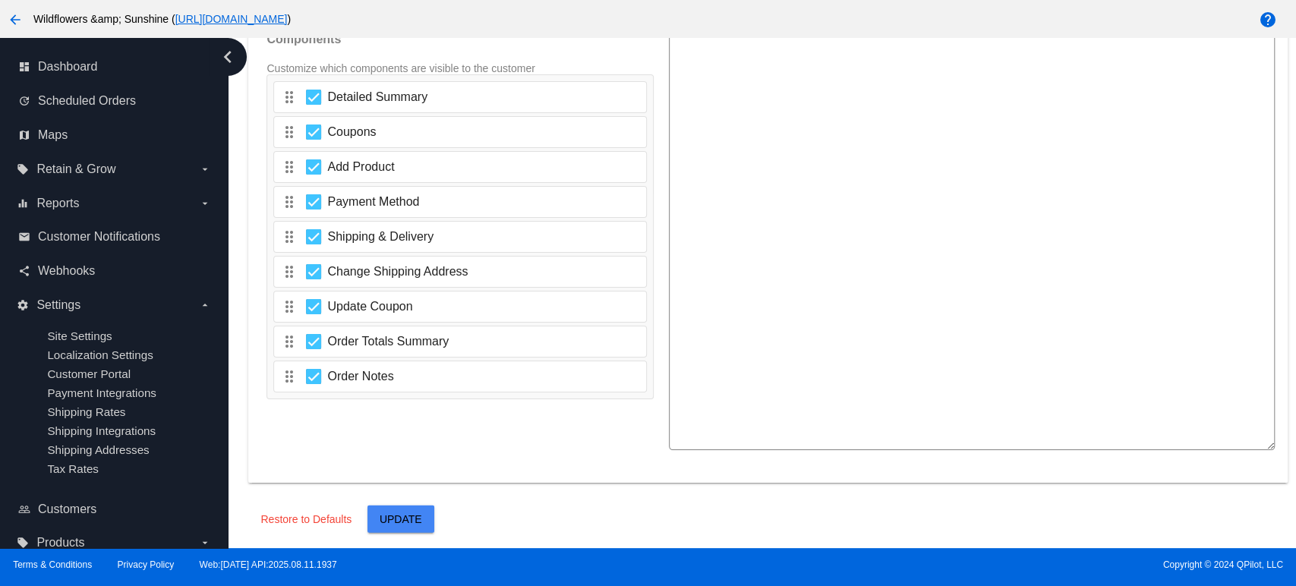
click at [409, 518] on span "Update" at bounding box center [401, 519] width 43 height 12
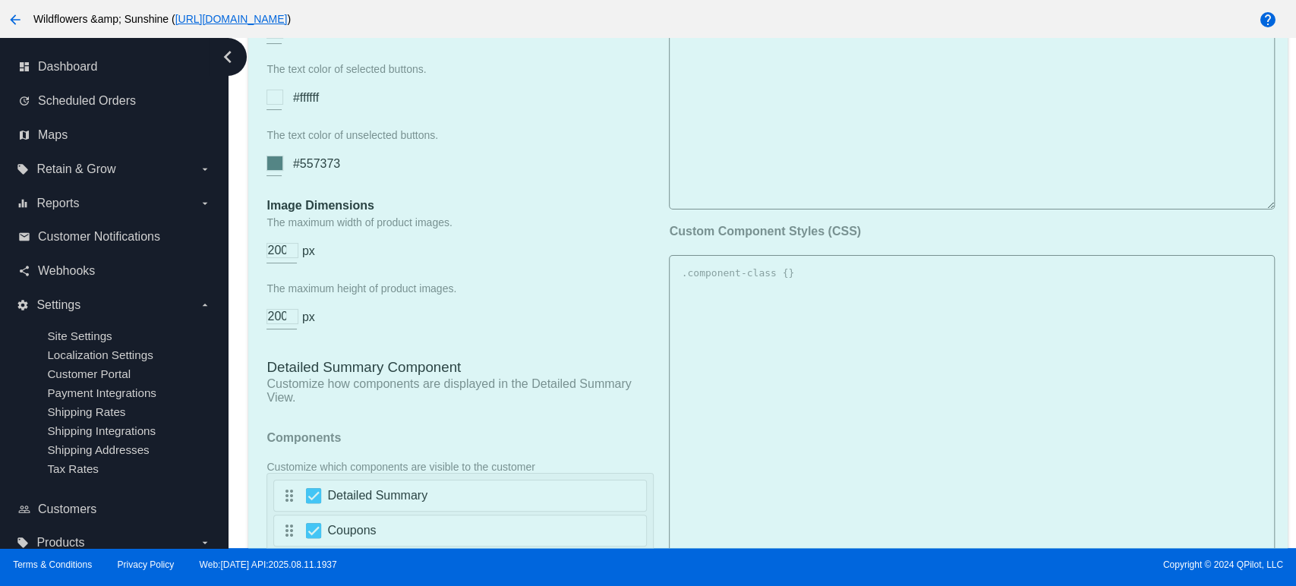
scroll to position [1995, 0]
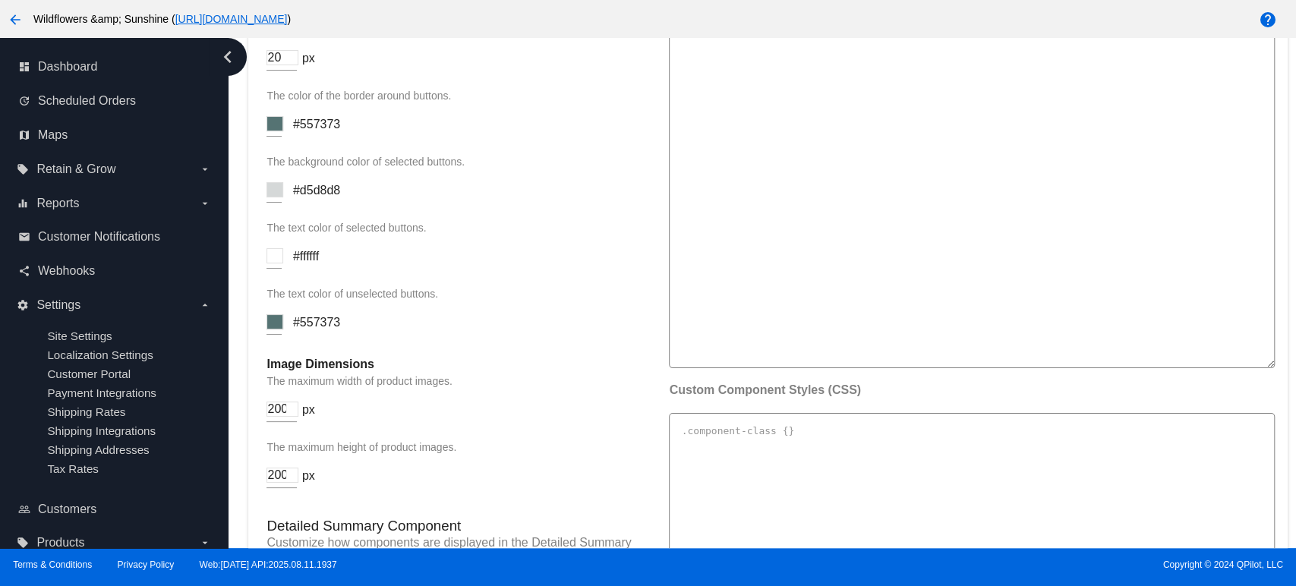
scroll to position [2009, 0]
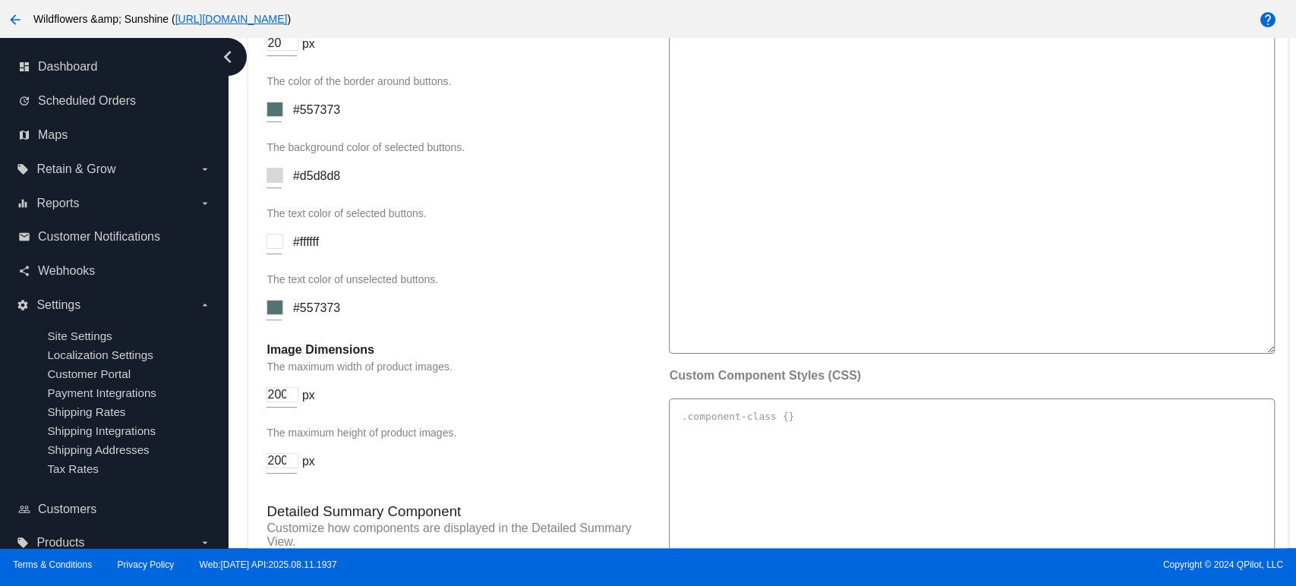
click at [251, 481] on mat-card "v2 Portal Settings Customize the style and functionality of the v2 Portal displ…" at bounding box center [767, 70] width 1039 height 1910
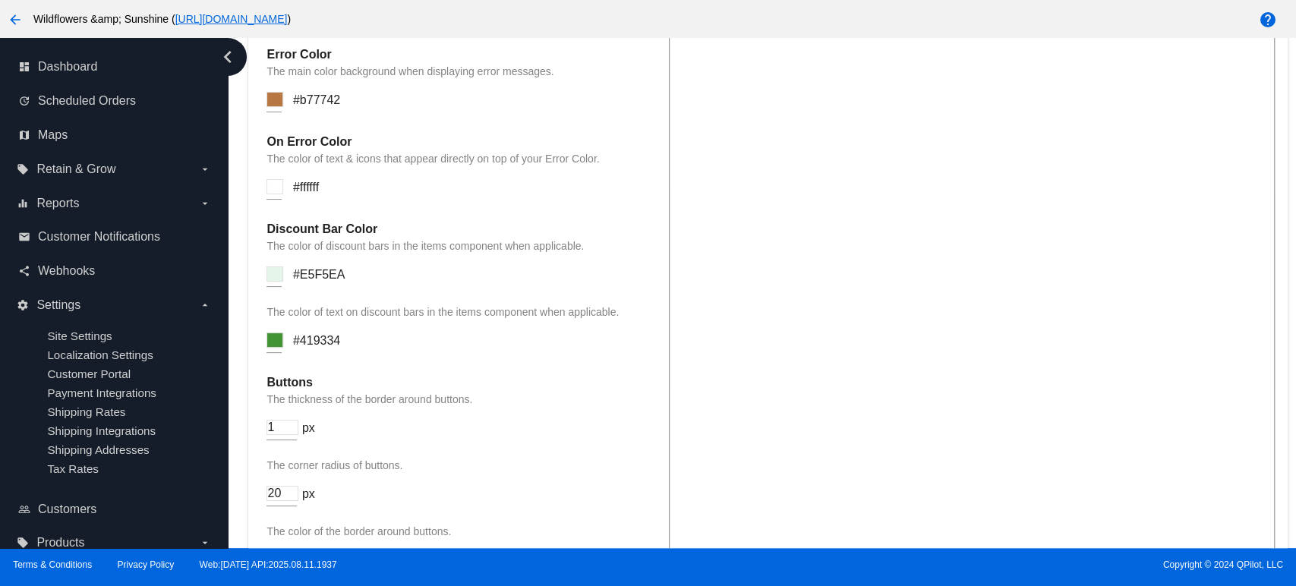
scroll to position [1574, 0]
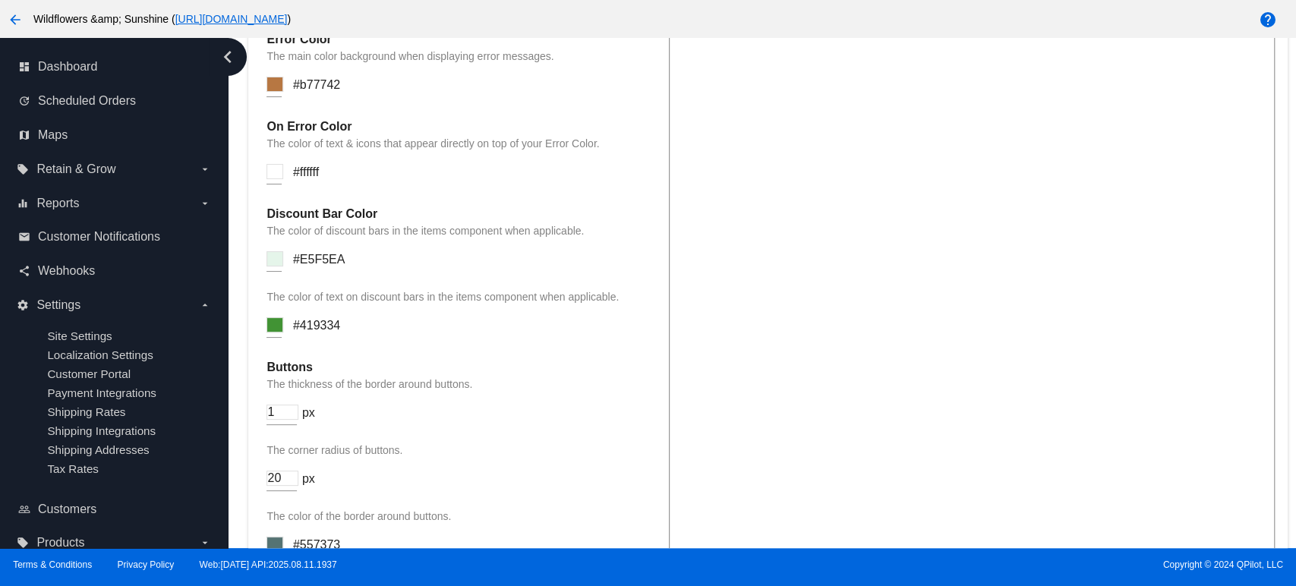
click at [271, 272] on div at bounding box center [274, 271] width 15 height 1
click at [278, 260] on input at bounding box center [275, 258] width 17 height 15
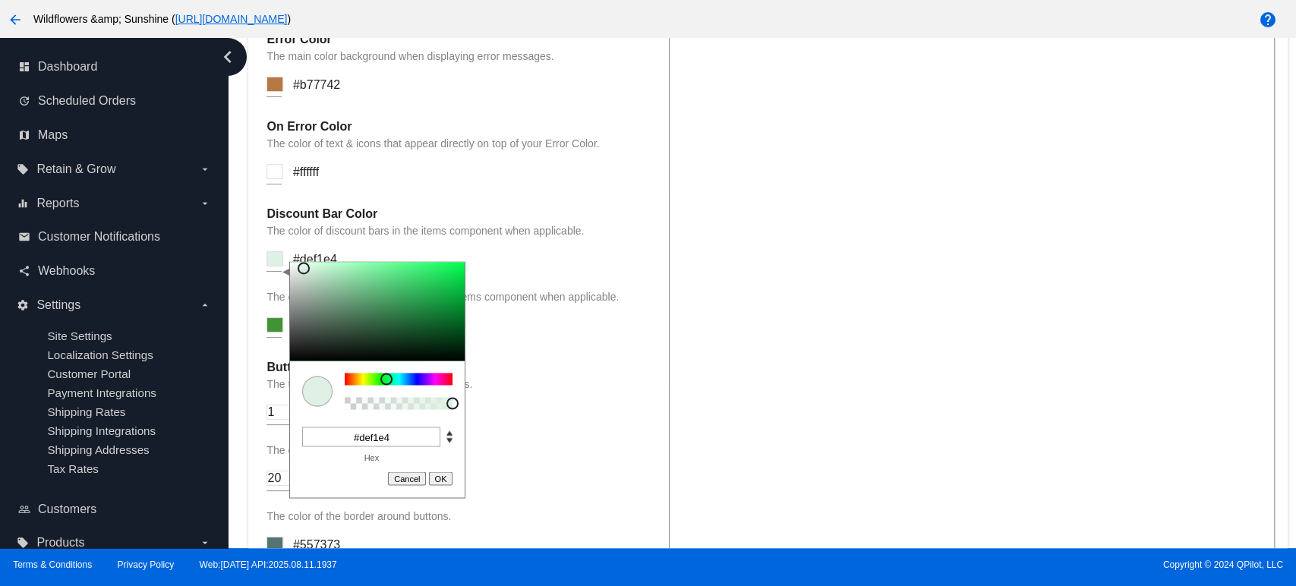
click at [304, 274] on div at bounding box center [304, 268] width 12 height 12
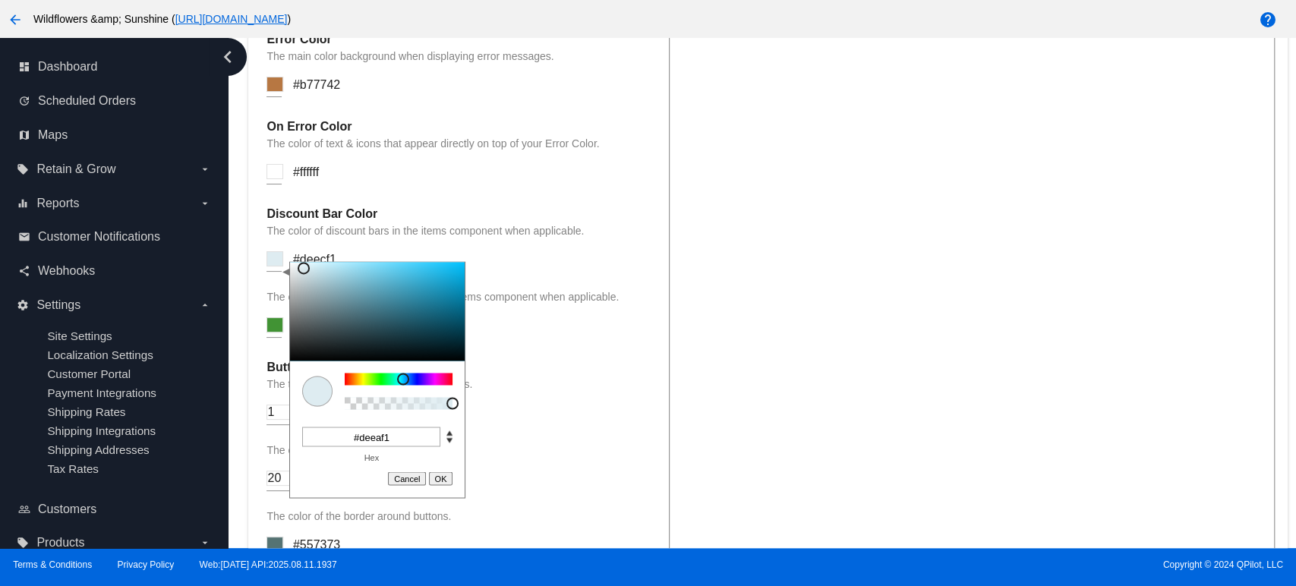
drag, startPoint x: 389, startPoint y: 387, endPoint x: 406, endPoint y: 388, distance: 16.7
click at [406, 385] on div at bounding box center [403, 379] width 12 height 12
click at [334, 283] on div at bounding box center [377, 311] width 175 height 99
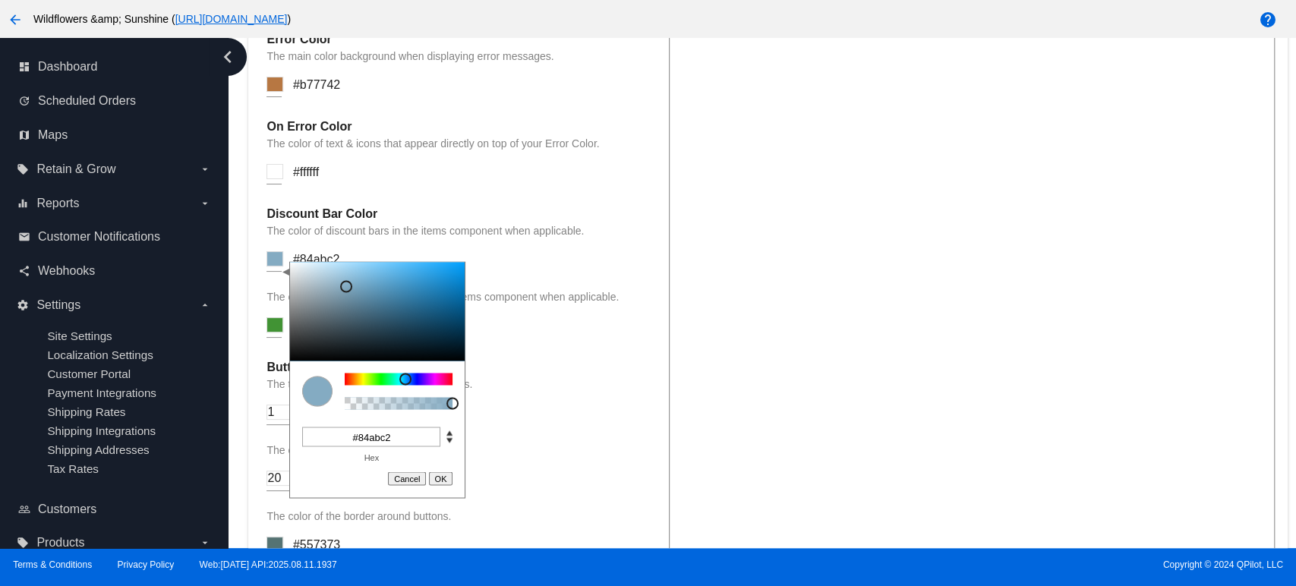
click at [346, 293] on div at bounding box center [377, 311] width 175 height 99
click at [367, 273] on div at bounding box center [377, 311] width 175 height 99
drag, startPoint x: 400, startPoint y: 273, endPoint x: 413, endPoint y: 270, distance: 13.3
click at [413, 270] on div at bounding box center [377, 311] width 175 height 99
type input "#93d1f5"
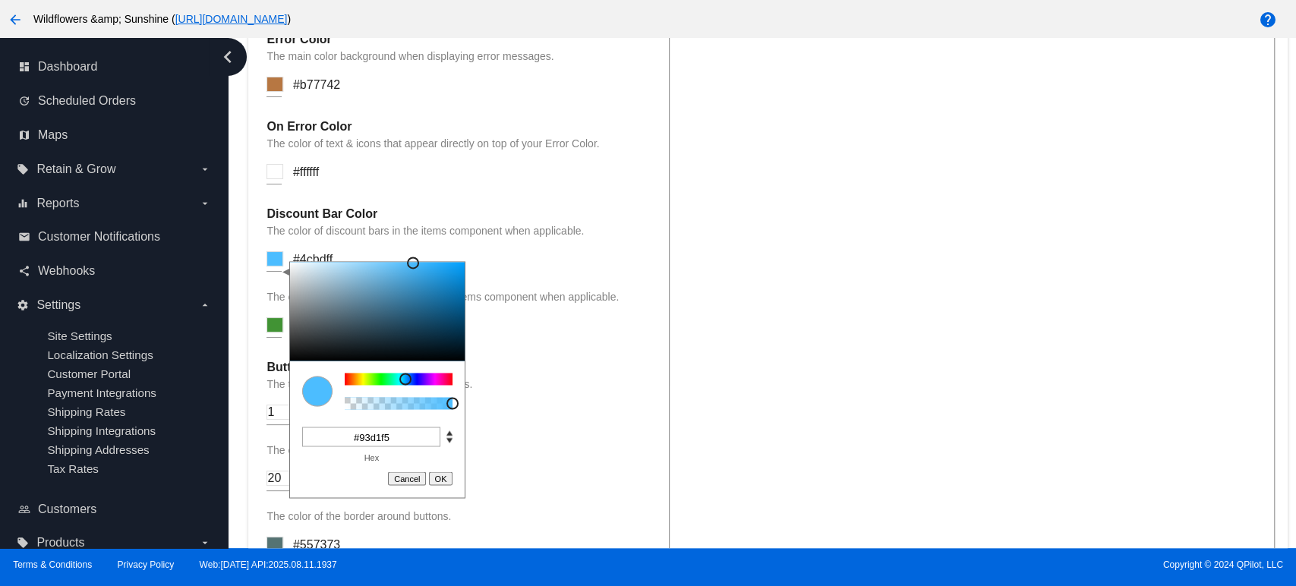
click at [360, 273] on div at bounding box center [377, 311] width 175 height 99
click at [623, 294] on div "Discount Bar Color The color of discount bars in the items component when appli…" at bounding box center [460, 280] width 387 height 146
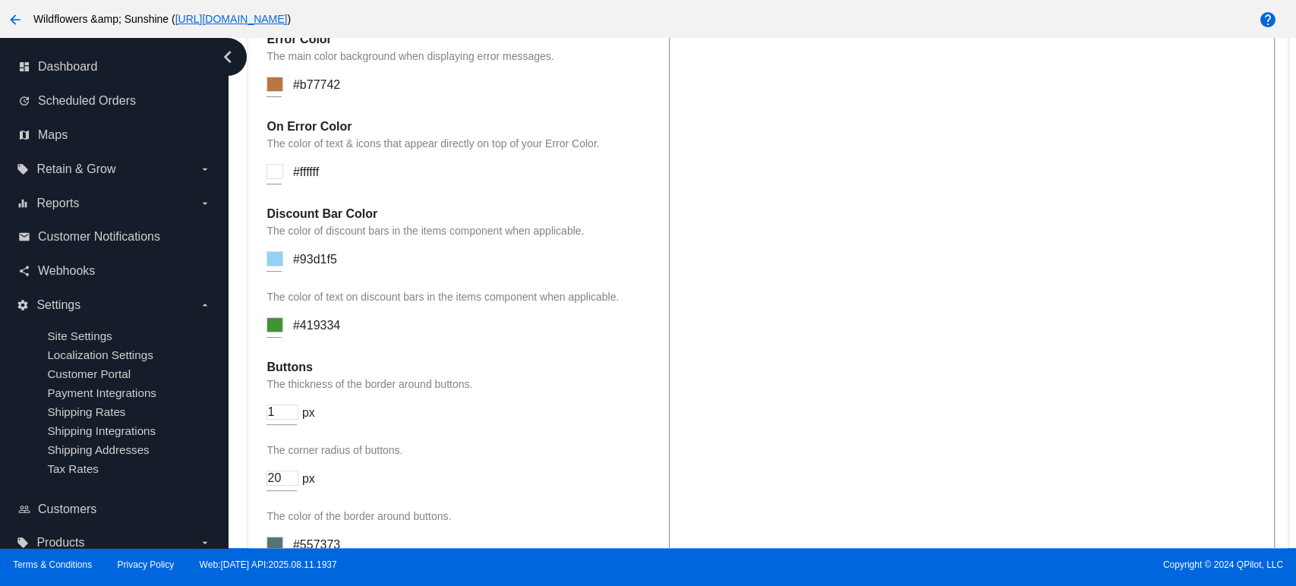
click at [259, 330] on mat-card "v2 Portal Settings Customize the style and functionality of the v2 Portal displ…" at bounding box center [767, 505] width 1039 height 1910
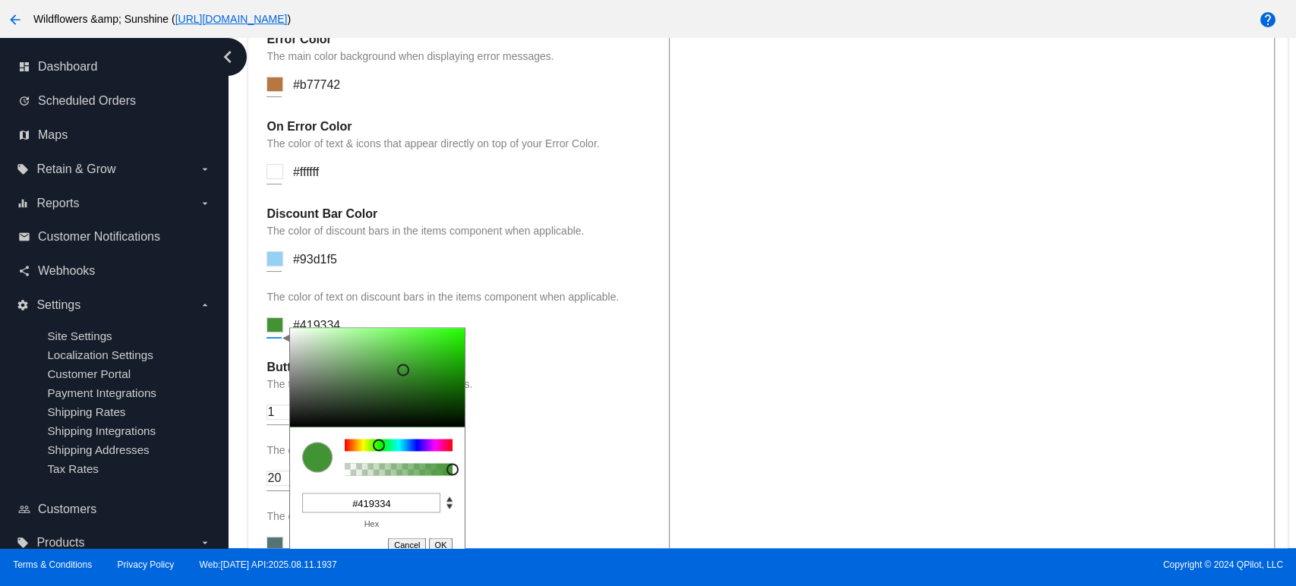
click at [270, 330] on input at bounding box center [275, 324] width 17 height 15
type input "#444a43"
drag, startPoint x: 403, startPoint y: 374, endPoint x: 308, endPoint y: 406, distance: 100.1
click at [308, 405] on div at bounding box center [307, 399] width 12 height 12
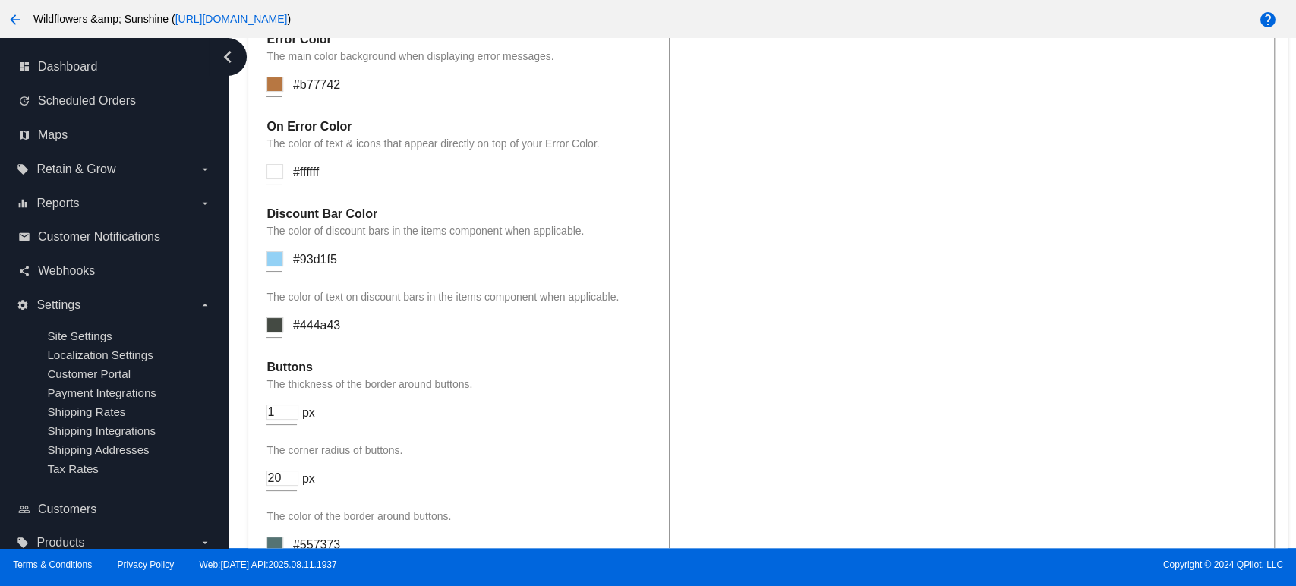
click at [552, 369] on h4 "Buttons" at bounding box center [460, 368] width 387 height 14
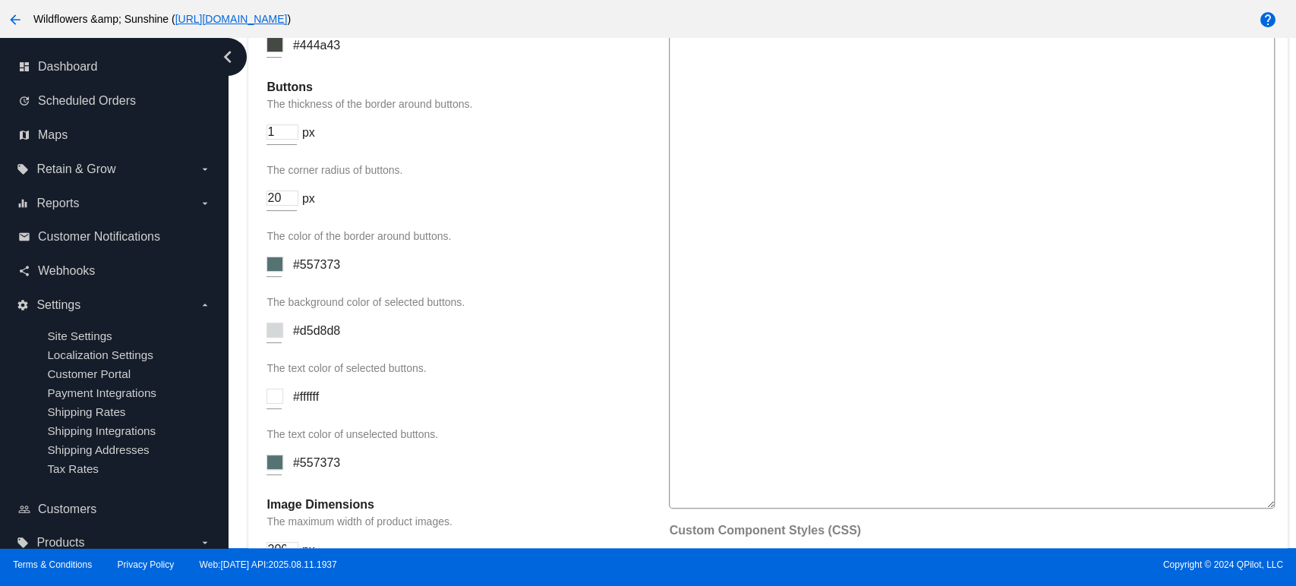
scroll to position [1968, 0]
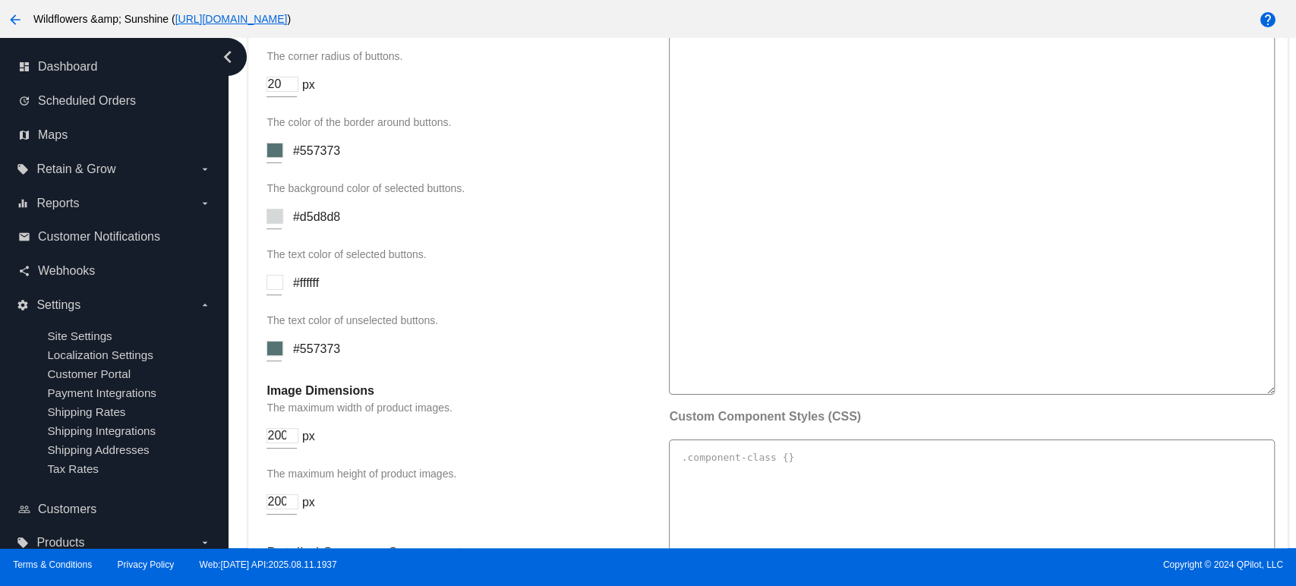
click at [278, 224] on input at bounding box center [275, 216] width 17 height 15
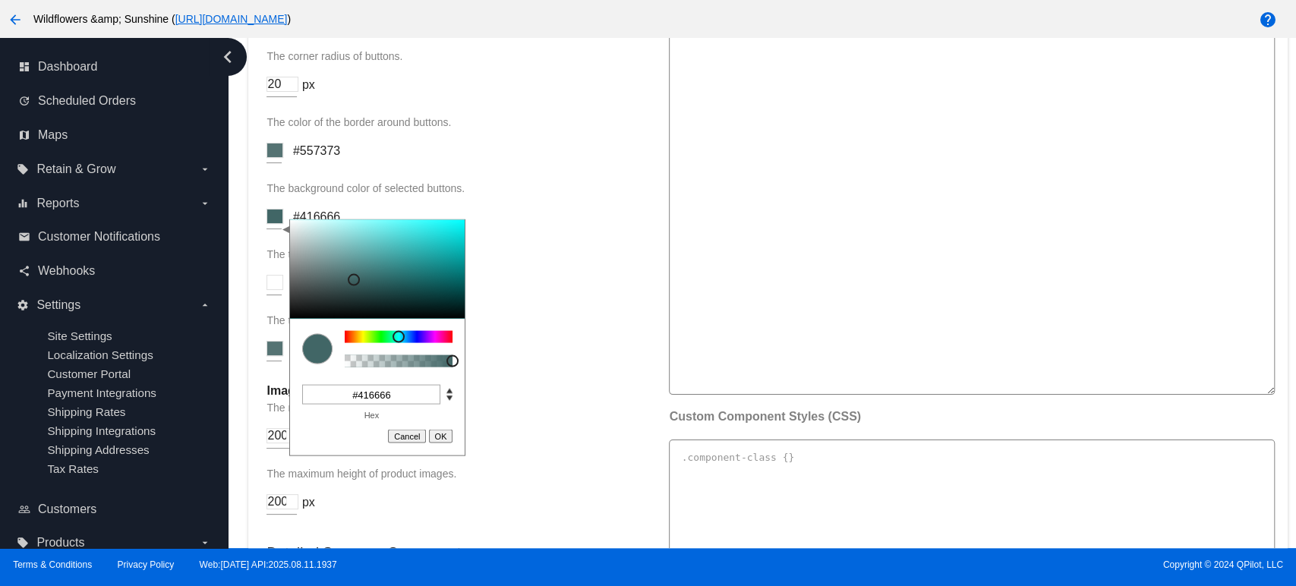
drag, startPoint x: 294, startPoint y: 242, endPoint x: 352, endPoint y: 286, distance: 73.7
click at [353, 286] on div at bounding box center [354, 279] width 12 height 12
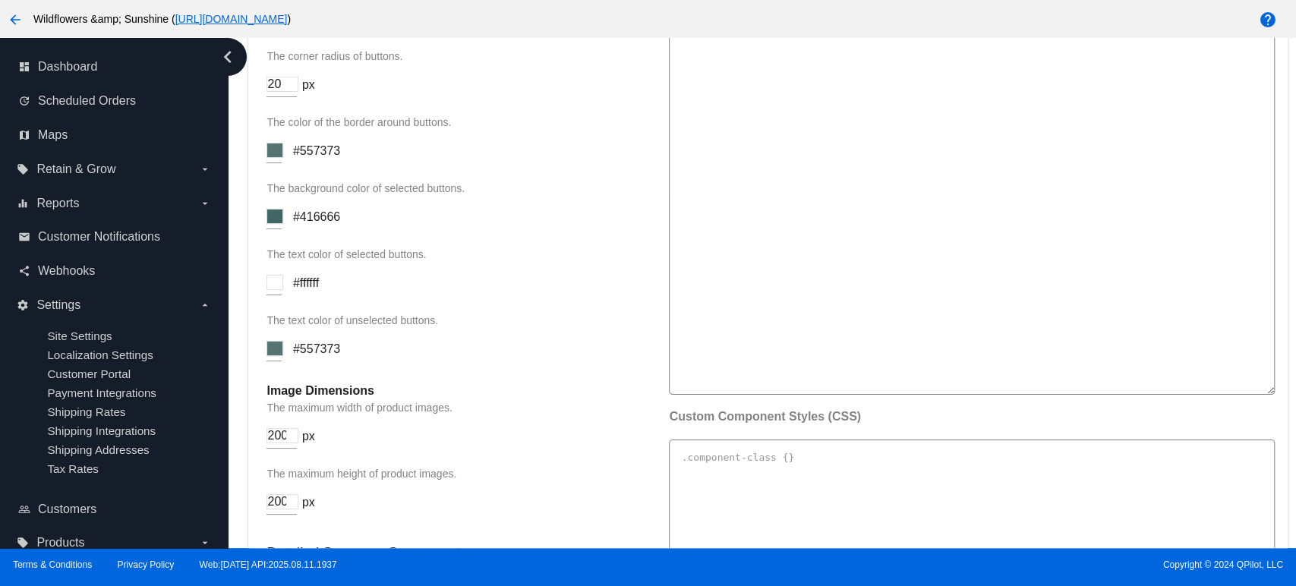
click at [512, 260] on p "The text color of selected buttons." at bounding box center [460, 254] width 387 height 12
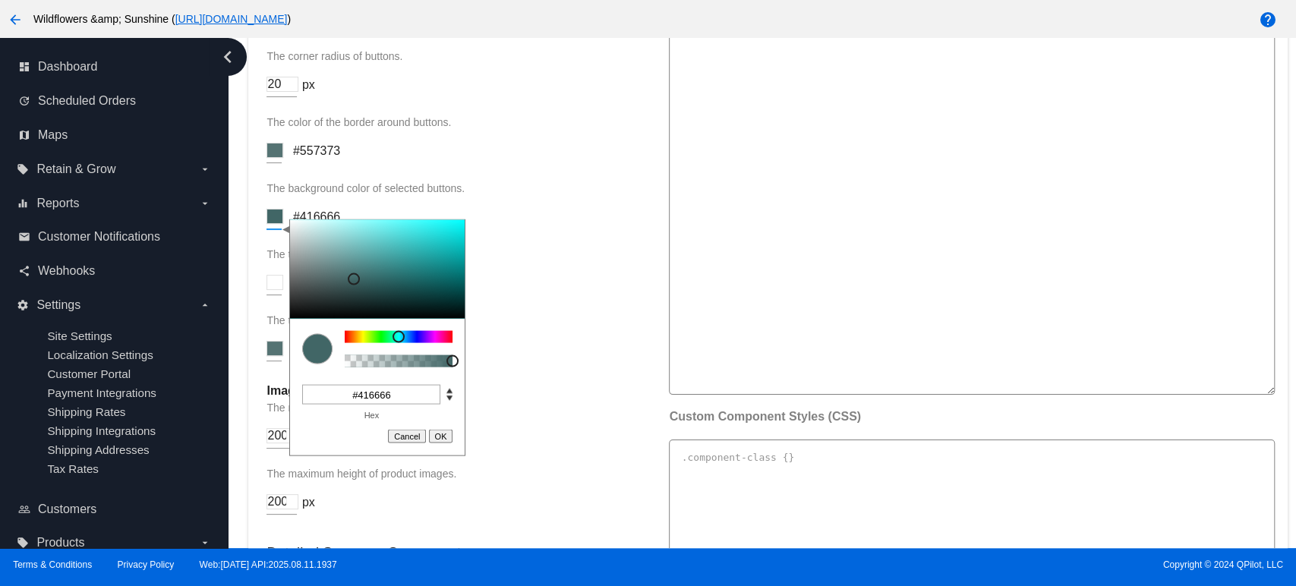
click at [280, 224] on input at bounding box center [275, 216] width 17 height 15
type input "#486e6e"
click at [351, 283] on div at bounding box center [351, 276] width 12 height 12
click at [570, 290] on div "The text color of selected buttons. #ffffff" at bounding box center [460, 279] width 387 height 62
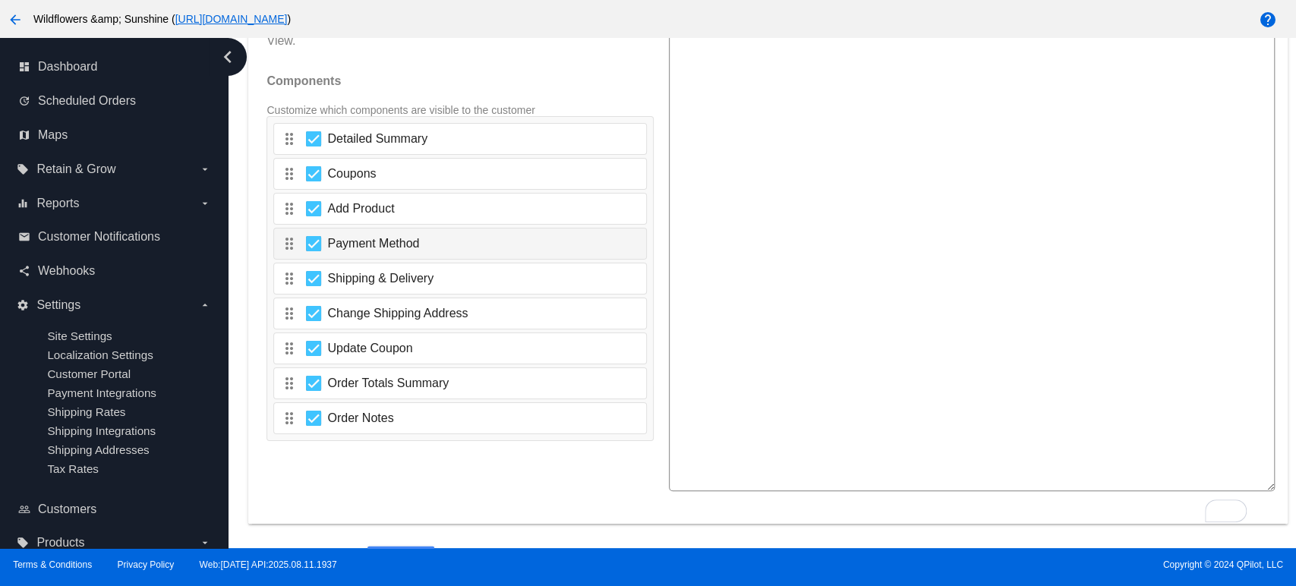
scroll to position [2600, 0]
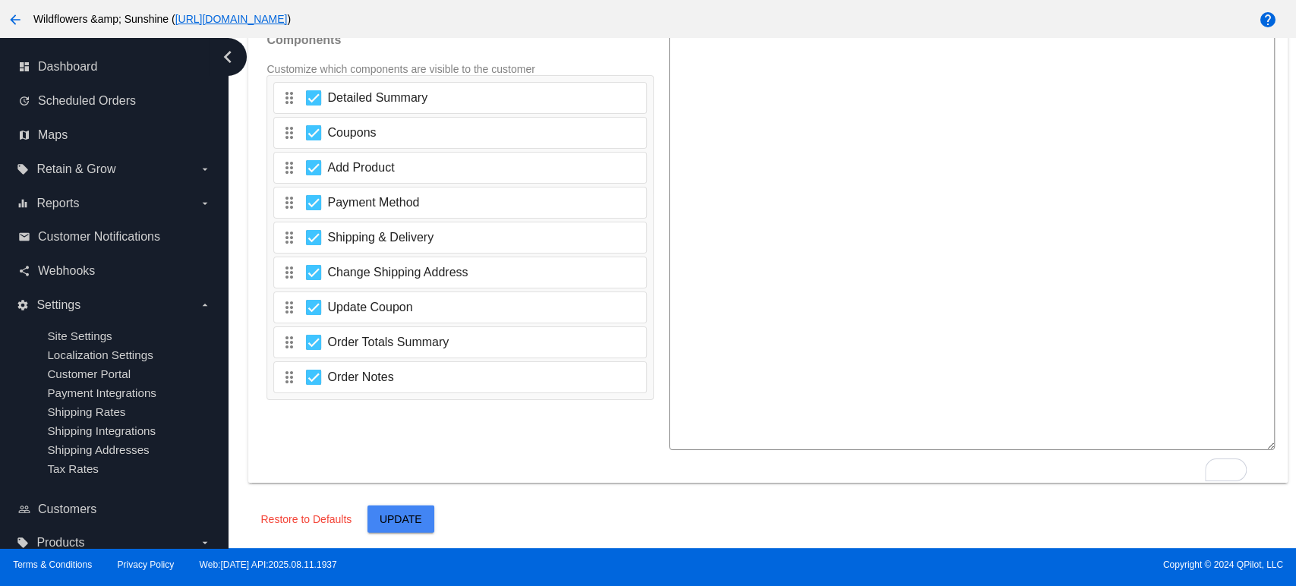
click at [413, 510] on button "Update" at bounding box center [401, 519] width 67 height 27
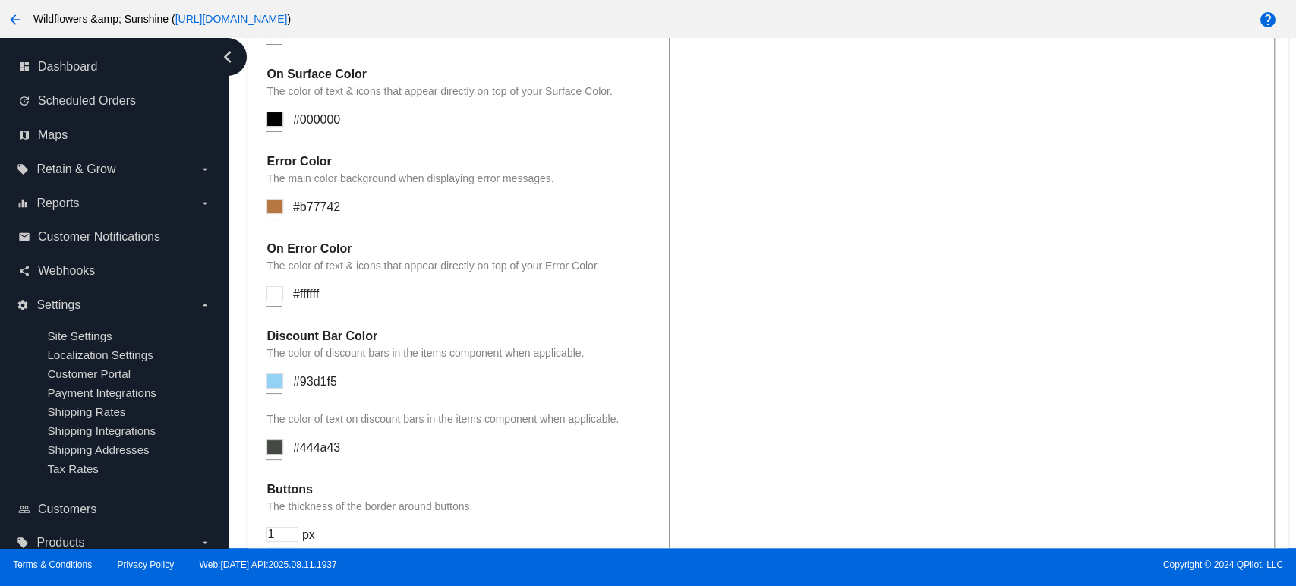
scroll to position [1419, 0]
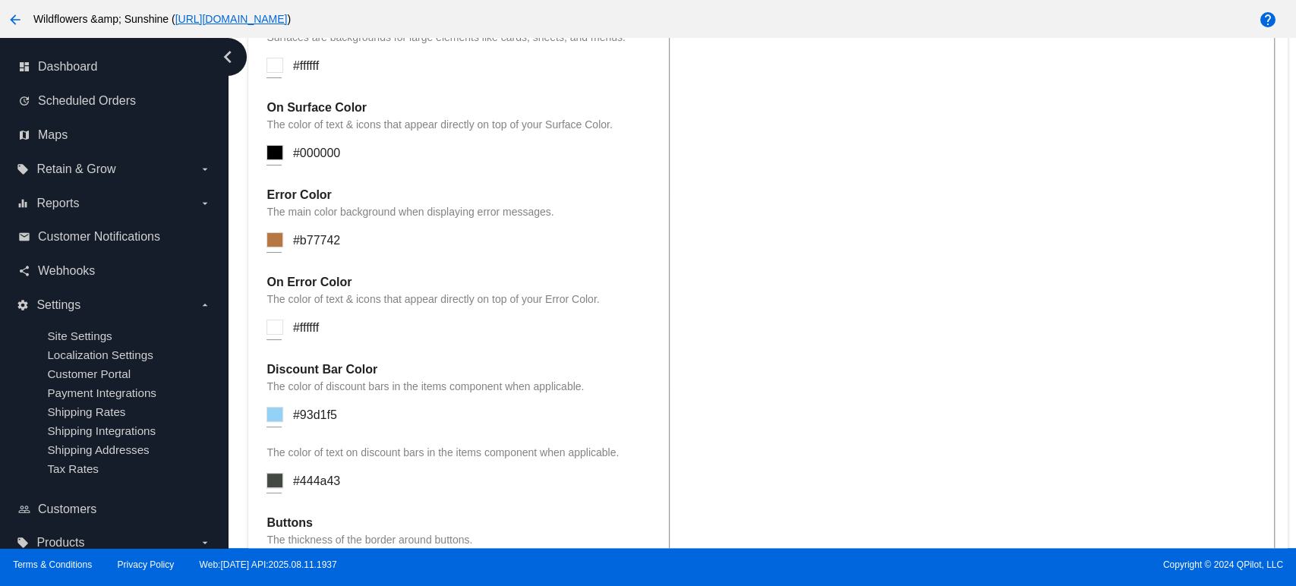
click at [286, 418] on div "Discount Bar Color The color of discount bars in the items component when appli…" at bounding box center [460, 436] width 387 height 146
click at [278, 420] on input at bounding box center [275, 414] width 17 height 15
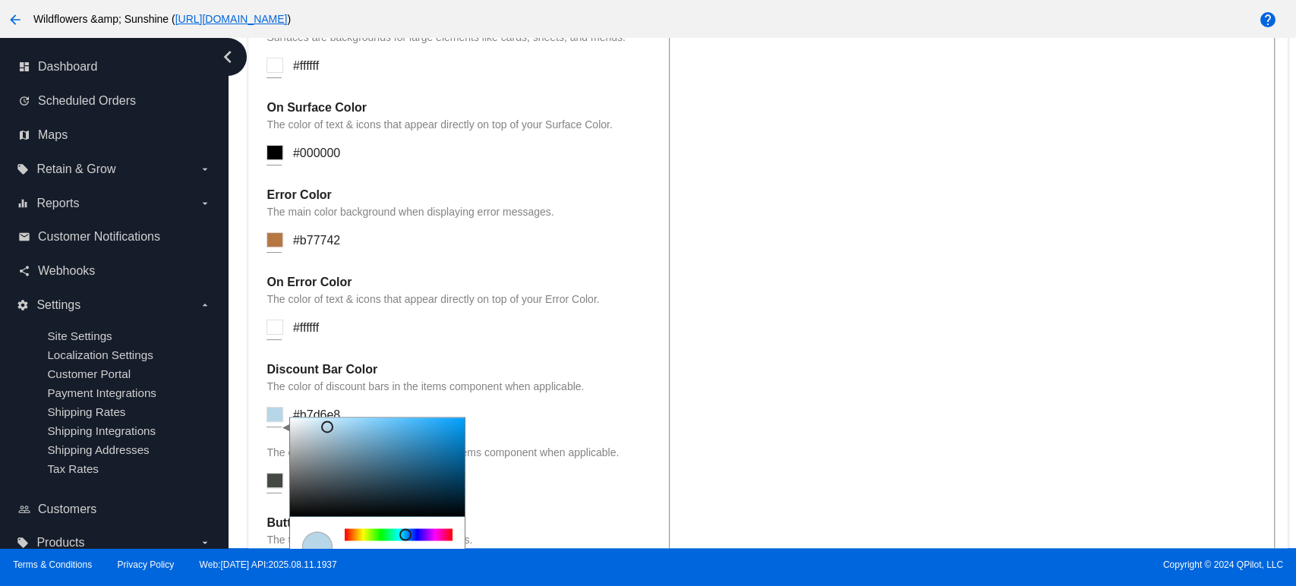
drag, startPoint x: 355, startPoint y: 428, endPoint x: 327, endPoint y: 434, distance: 28.7
click at [327, 433] on div at bounding box center [327, 427] width 12 height 12
drag, startPoint x: 407, startPoint y: 539, endPoint x: 389, endPoint y: 519, distance: 26.9
click at [402, 541] on div at bounding box center [402, 535] width 12 height 12
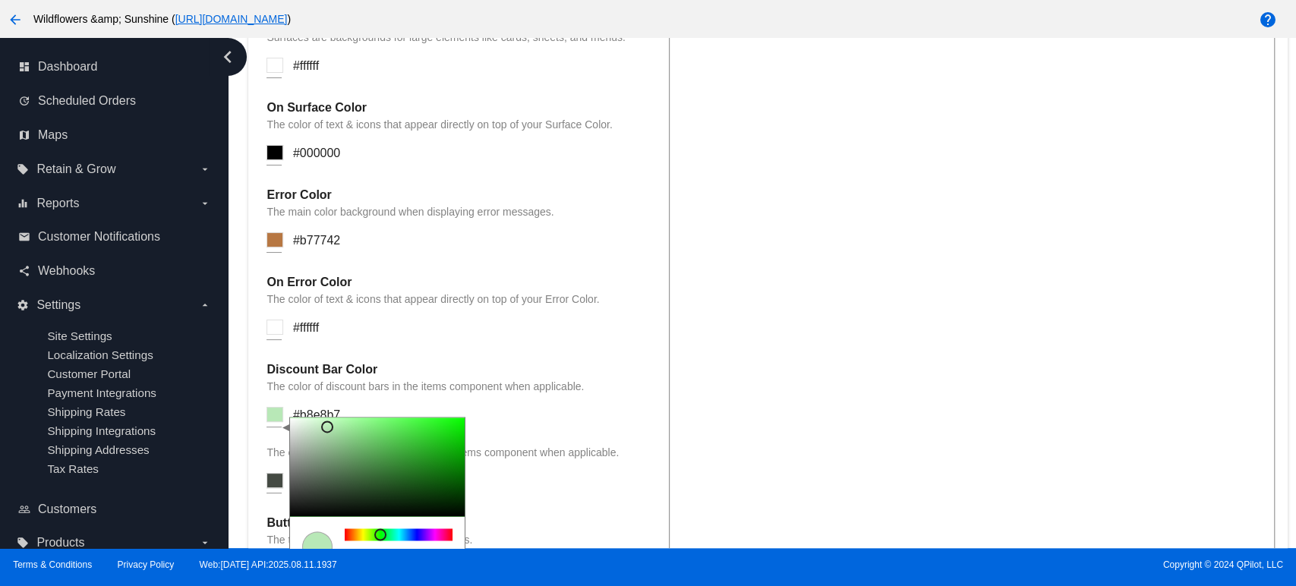
drag, startPoint x: 400, startPoint y: 541, endPoint x: 380, endPoint y: 543, distance: 19.8
click at [380, 541] on div at bounding box center [380, 535] width 12 height 12
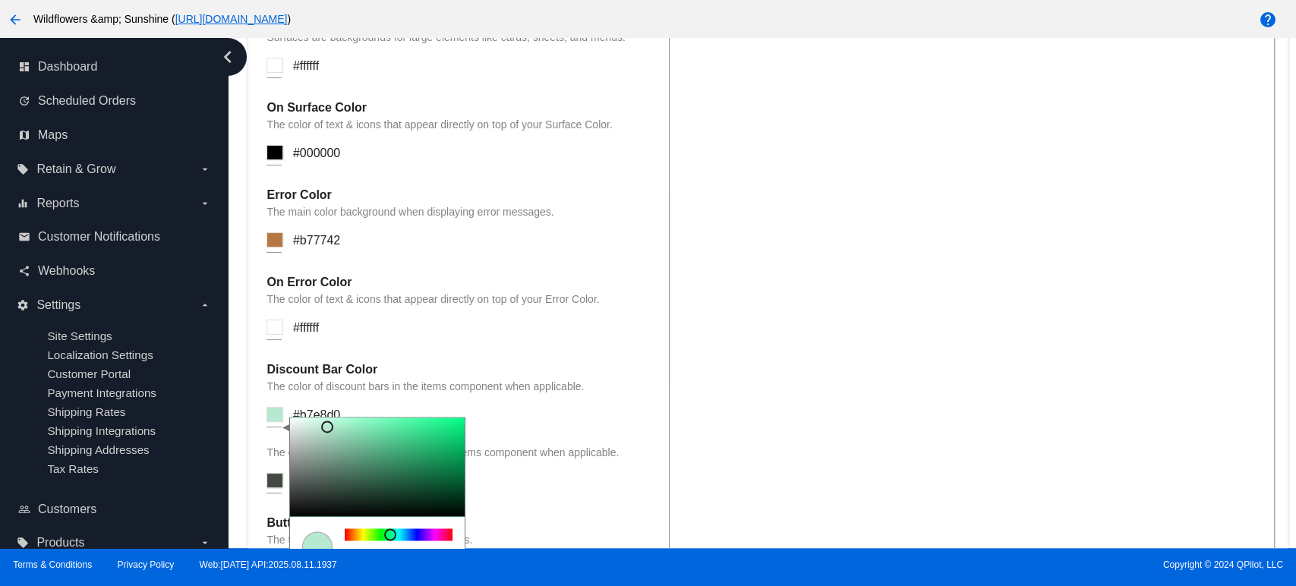
drag, startPoint x: 383, startPoint y: 541, endPoint x: 391, endPoint y: 541, distance: 8.4
click at [391, 541] on div at bounding box center [390, 535] width 12 height 12
click at [343, 437] on div at bounding box center [377, 467] width 175 height 99
click at [349, 447] on div at bounding box center [377, 467] width 175 height 99
click at [777, 396] on textarea at bounding box center [971, 386] width 605 height 1118
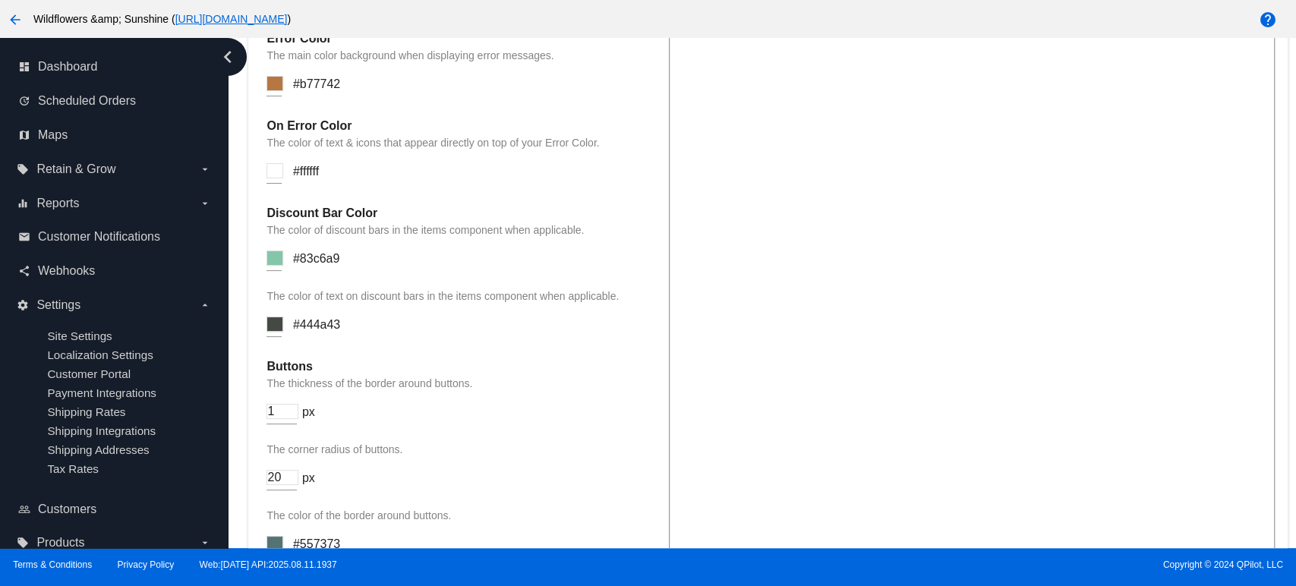
scroll to position [1616, 0]
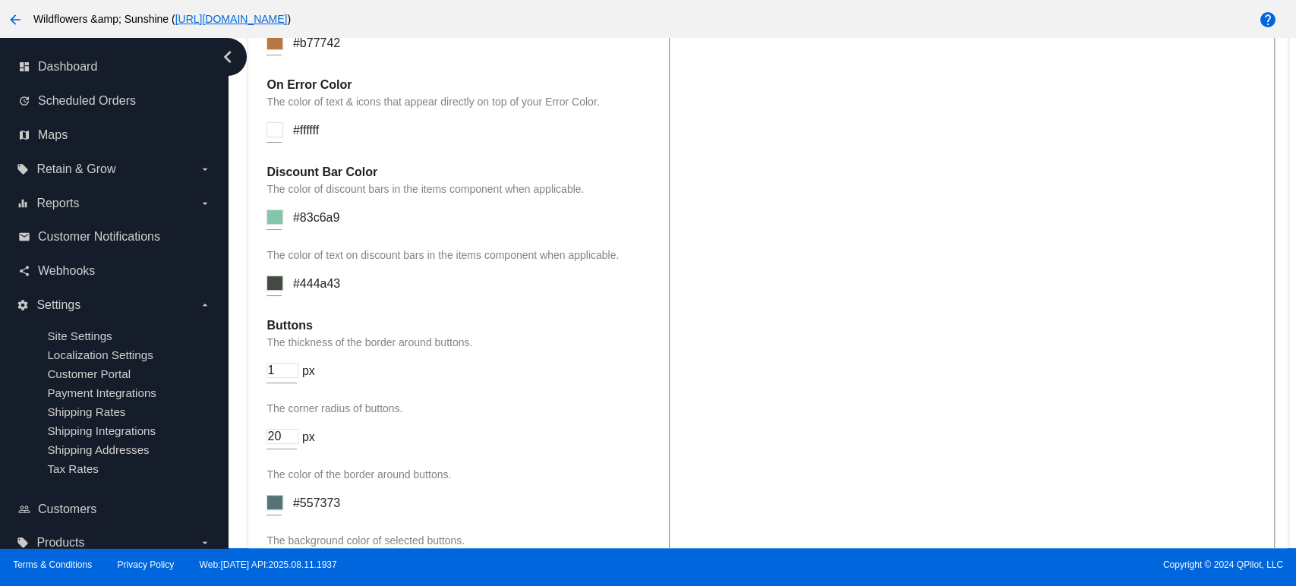
click at [286, 294] on div "Discount Bar Color The color of discount bars in the items component when appli…" at bounding box center [460, 239] width 387 height 146
click at [279, 291] on input at bounding box center [275, 283] width 17 height 15
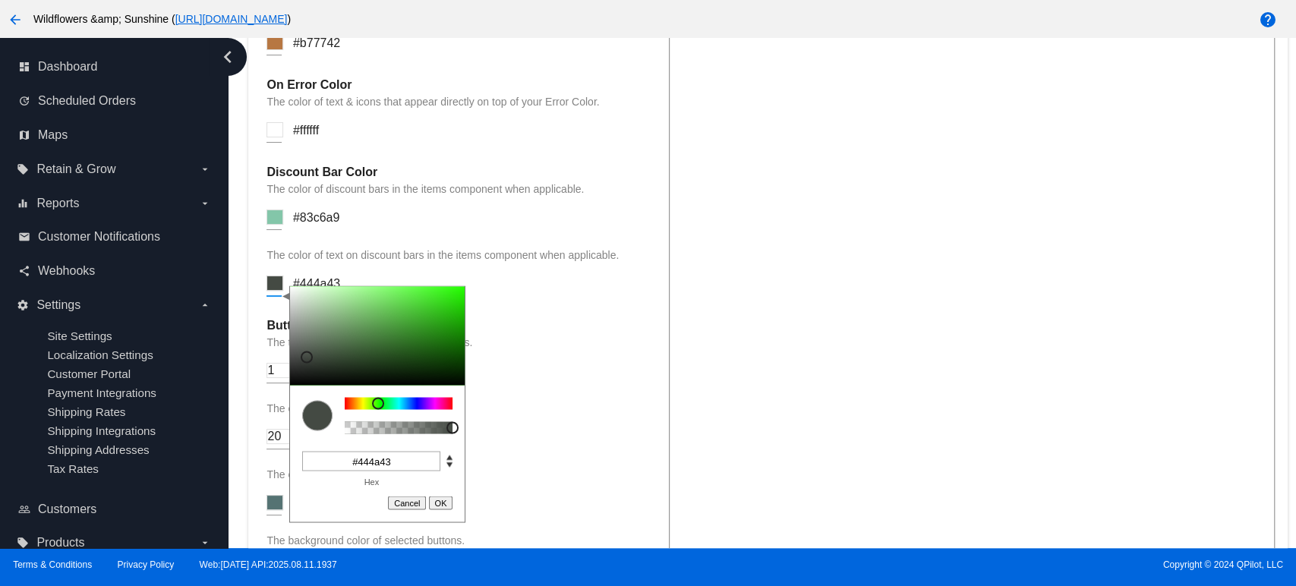
click at [292, 248] on div "Discount Bar Color The color of discount bars in the items component when appli…" at bounding box center [460, 239] width 387 height 146
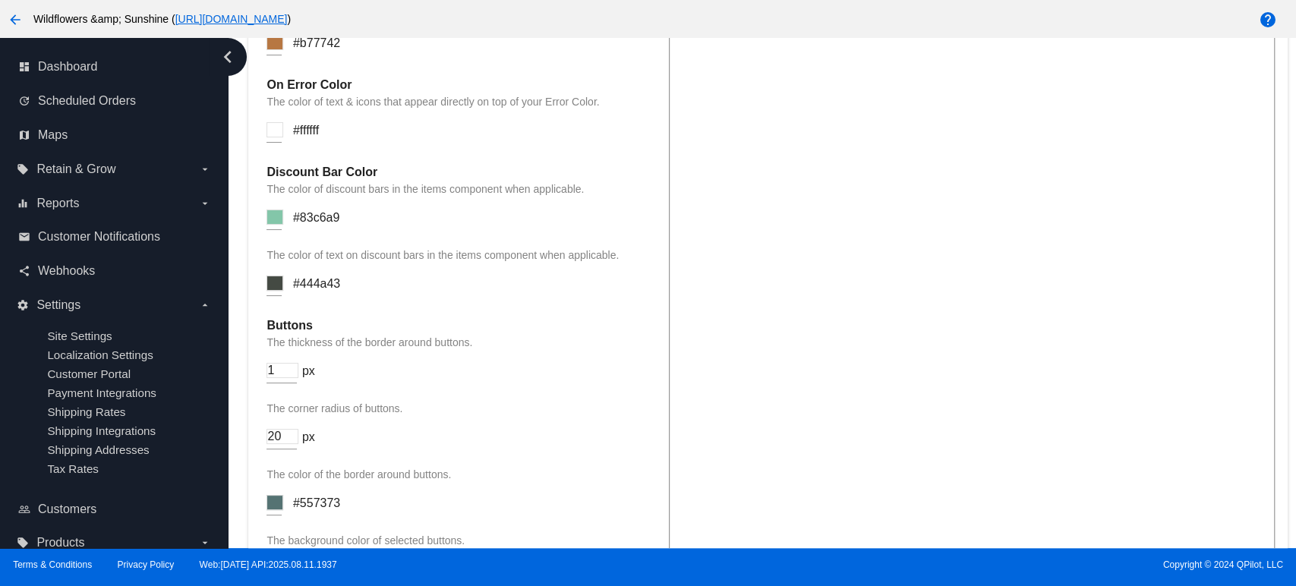
click at [272, 223] on input at bounding box center [275, 217] width 17 height 15
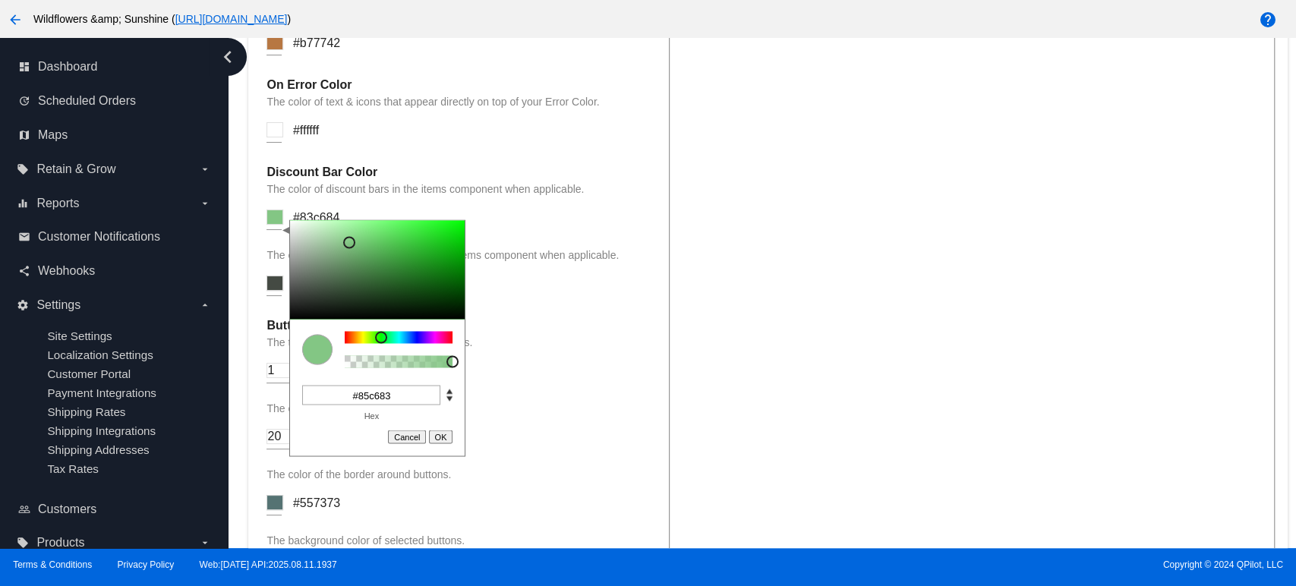
click at [380, 343] on div at bounding box center [381, 337] width 12 height 12
drag, startPoint x: 346, startPoint y: 251, endPoint x: 335, endPoint y: 260, distance: 15.1
click at [335, 259] on div at bounding box center [335, 253] width 12 height 12
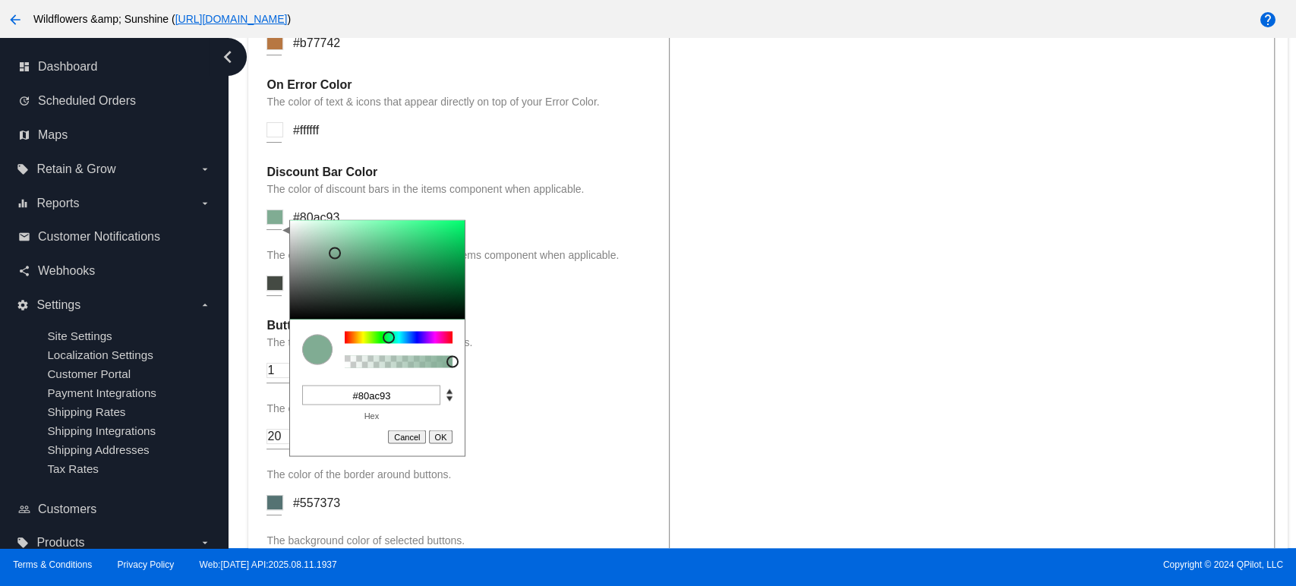
click at [389, 343] on div at bounding box center [389, 337] width 12 height 12
type input "#80aca0"
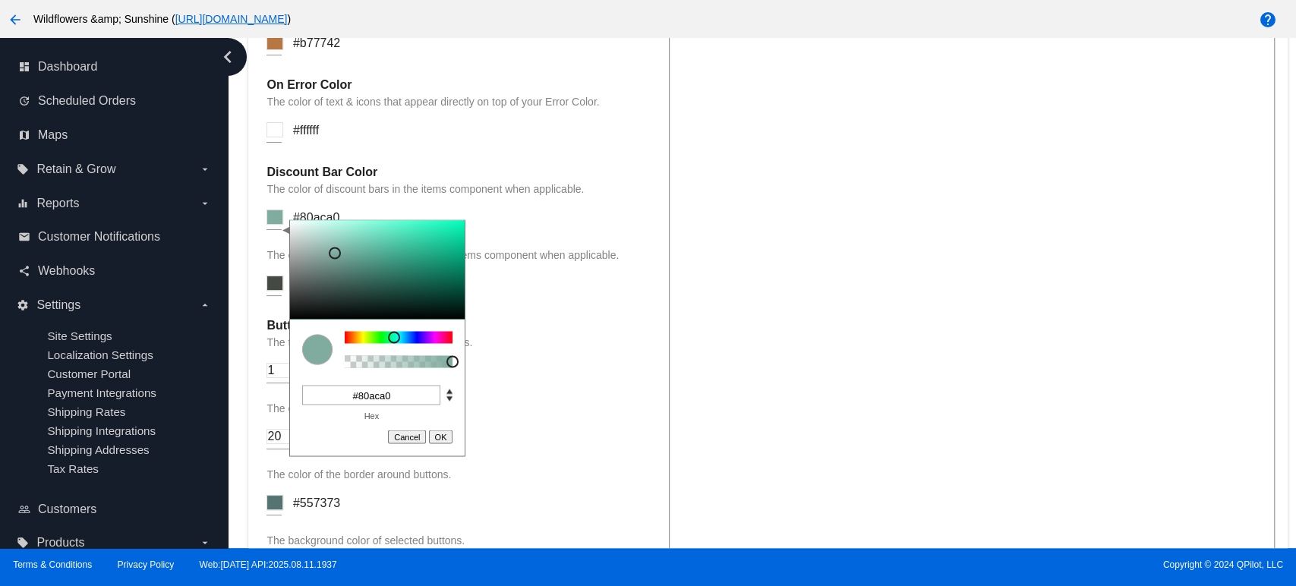
click at [394, 343] on div at bounding box center [394, 337] width 12 height 12
click at [737, 403] on textarea "To enrich screen reader interactions, please activate Accessibility in Grammarl…" at bounding box center [971, 188] width 605 height 1118
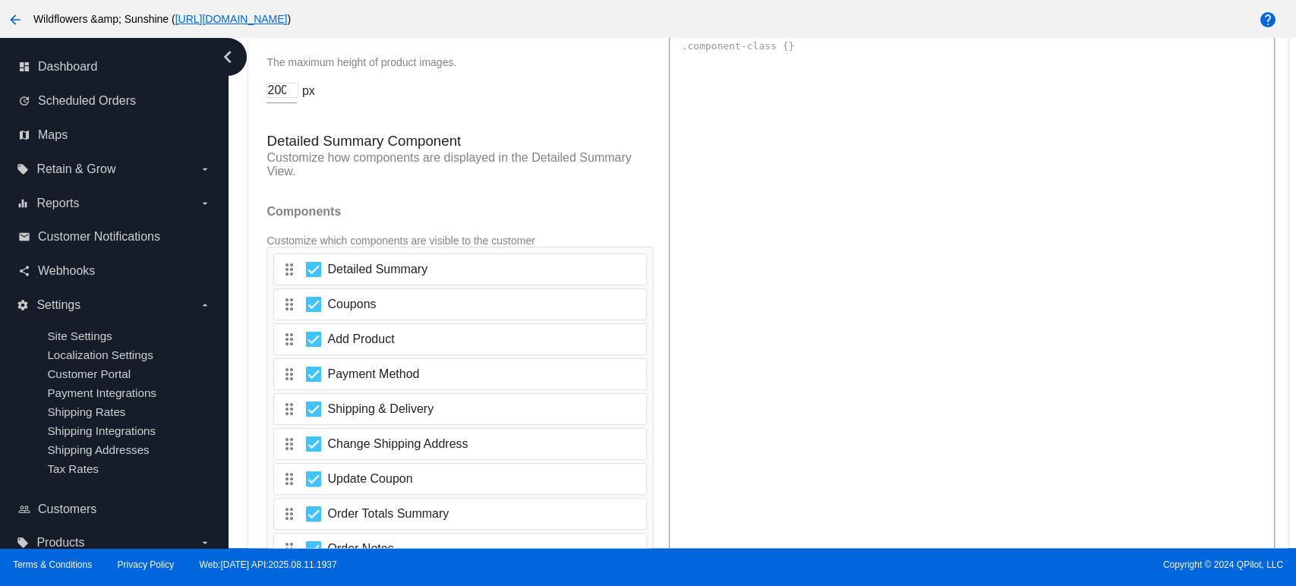
scroll to position [2600, 0]
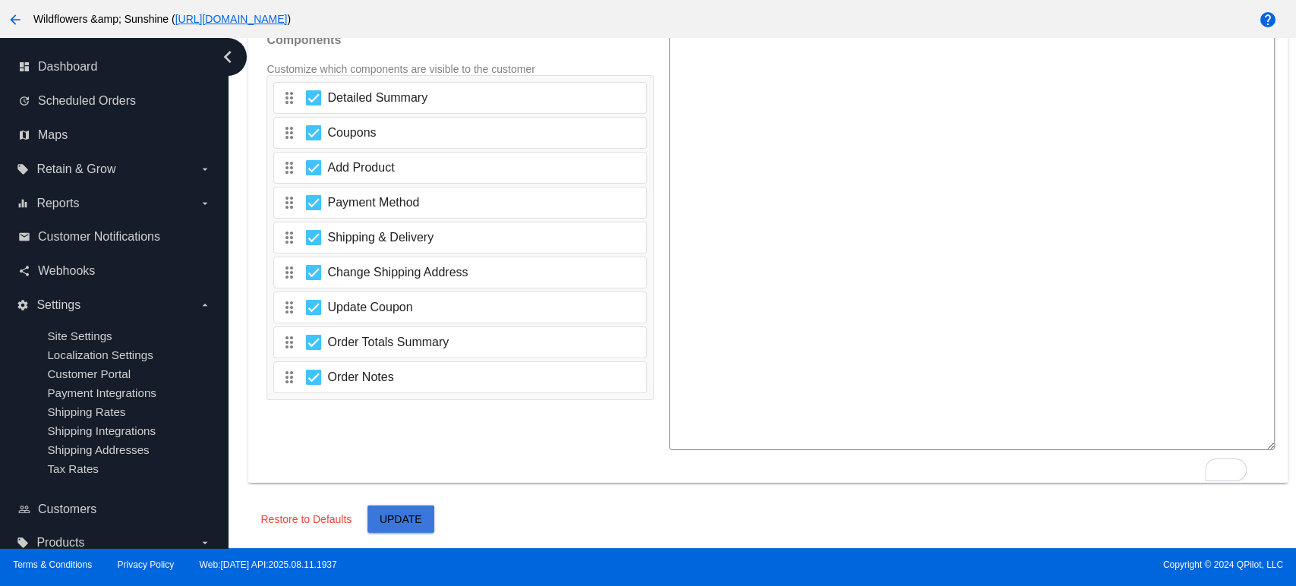
click at [396, 513] on span "Update" at bounding box center [401, 519] width 43 height 12
